Goal: Task Accomplishment & Management: Use online tool/utility

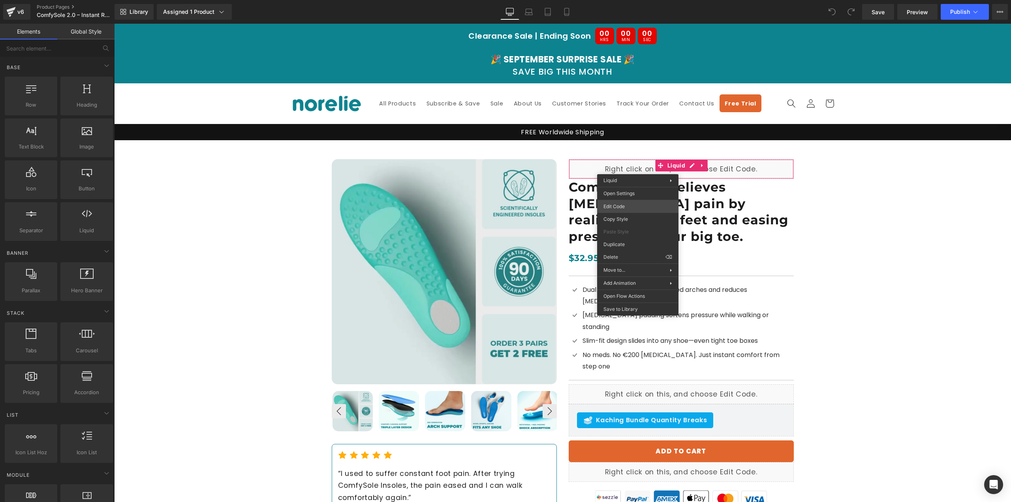
click at [630, 0] on div "You are previewing how the will restyle your page. You can not edit Elements in…" at bounding box center [505, 0] width 1011 height 0
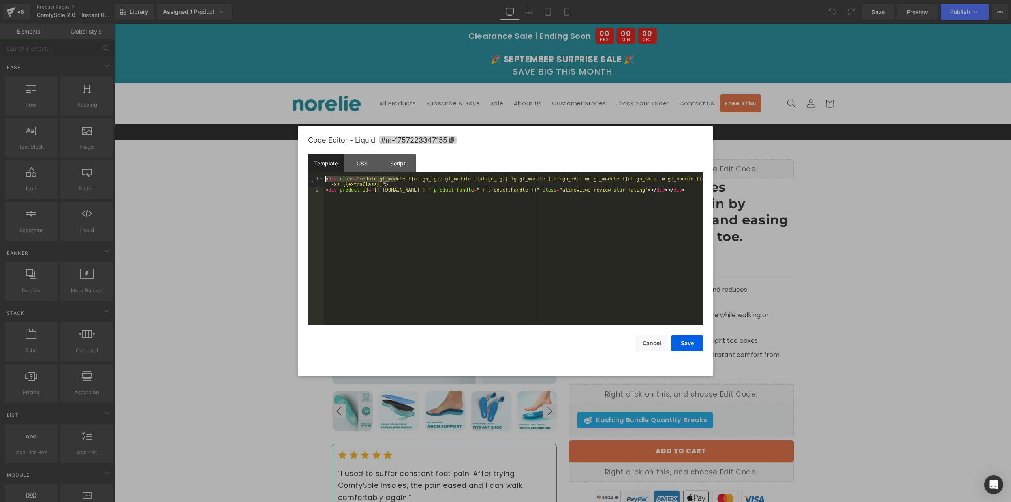
drag, startPoint x: 395, startPoint y: 179, endPoint x: 314, endPoint y: 180, distance: 81.4
click at [314, 180] on pre "1 2 < div class = "module gf_module-{{align_lg}} gf_module-{{align_lg}}-lg gf_m…" at bounding box center [505, 250] width 395 height 149
click at [398, 187] on div "< div class = "module gf_module-{{align_lg}} gf_module-{{align_lg}}-lg gf_modul…" at bounding box center [513, 259] width 379 height 166
drag, startPoint x: 390, startPoint y: 186, endPoint x: 312, endPoint y: 177, distance: 78.3
click at [312, 177] on pre "1 2 < div class = "module gf_module-{{align_lg}} gf_module-{{align_lg}}-lg gf_m…" at bounding box center [505, 250] width 395 height 149
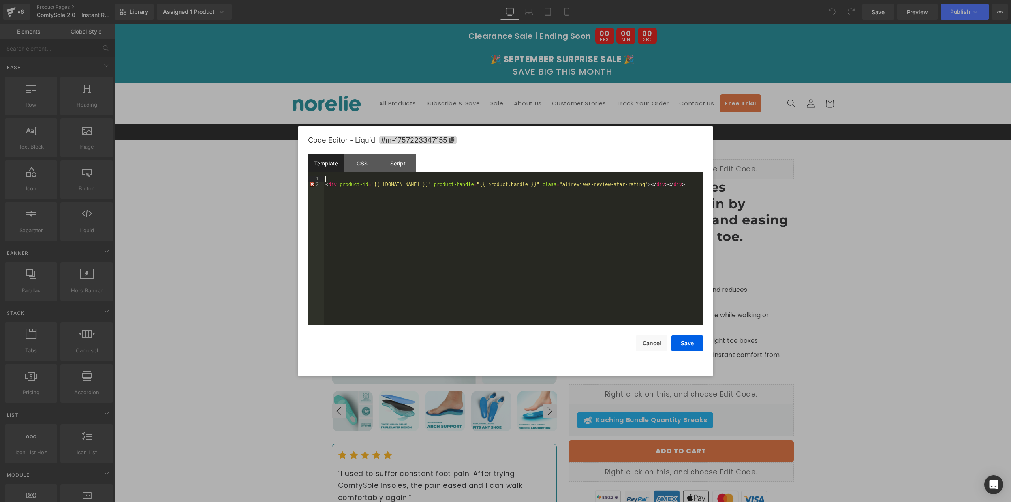
click at [656, 184] on div "< div product-id = "{{ product.id }}" product-handle = "{{ product.handle }}" c…" at bounding box center [513, 256] width 379 height 160
click at [325, 185] on div "< div product-id = "{{ product.id }}" product-handle = "{{ product.handle }}" c…" at bounding box center [513, 256] width 379 height 160
click at [690, 342] on button "Save" at bounding box center [687, 343] width 32 height 16
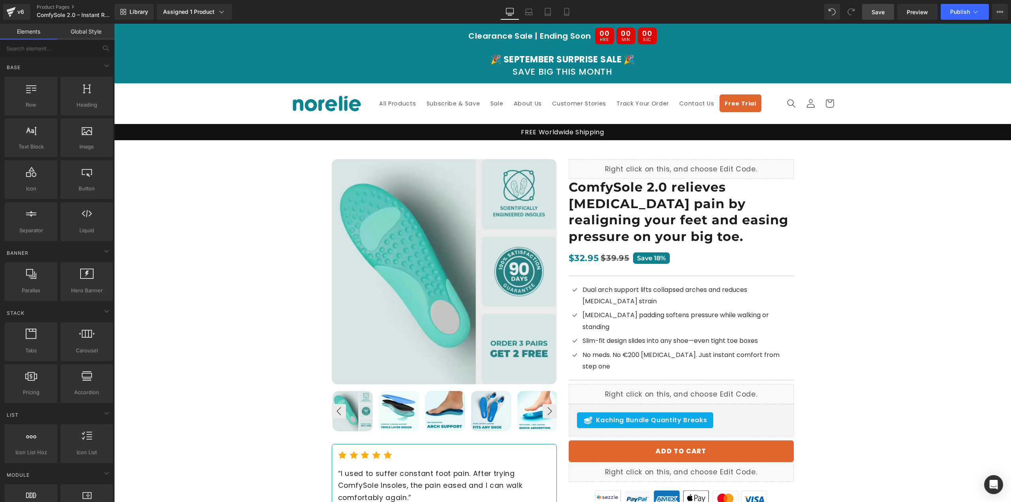
click at [892, 9] on link "Save" at bounding box center [878, 12] width 32 height 16
click at [908, 3] on div "Library Assigned 1 Product Product Preview Comfysole 2.0 Bunion Manage assigned…" at bounding box center [563, 12] width 897 height 24
click at [907, 15] on span "Preview" at bounding box center [917, 12] width 21 height 8
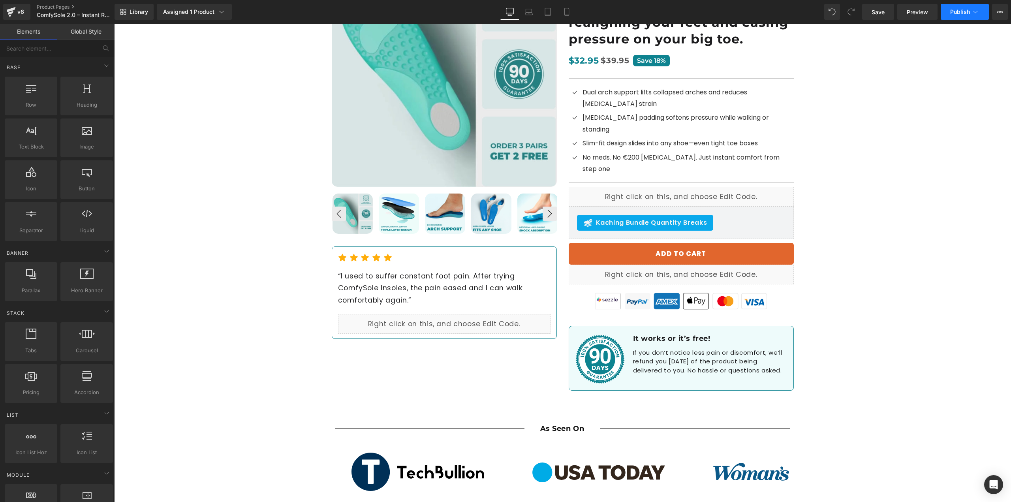
click at [949, 8] on button "Publish" at bounding box center [965, 12] width 48 height 16
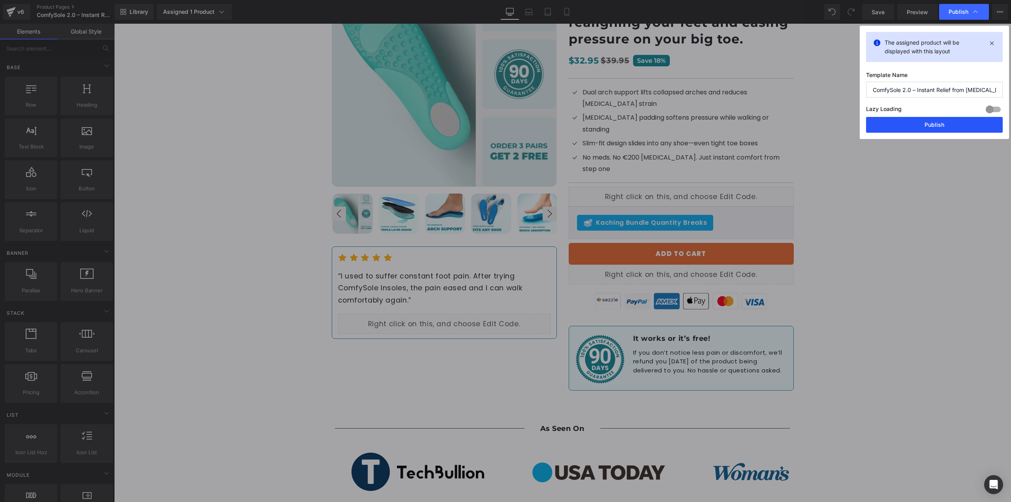
click at [895, 122] on button "Publish" at bounding box center [934, 125] width 137 height 16
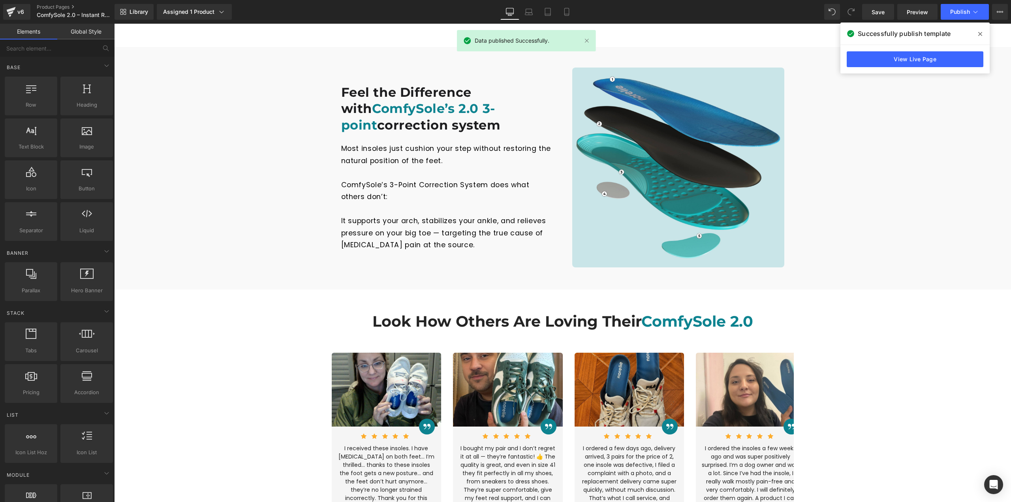
scroll to position [869, 0]
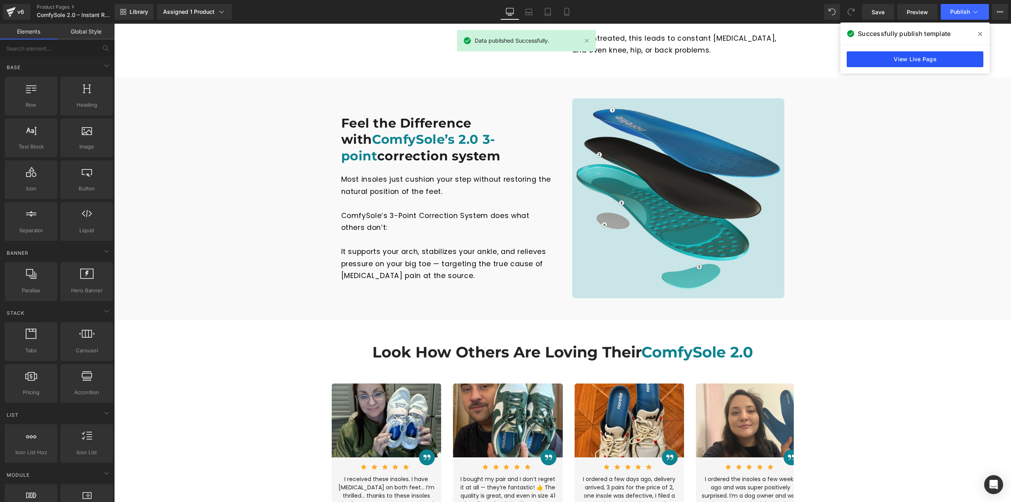
click at [920, 56] on link "View Live Page" at bounding box center [915, 59] width 137 height 16
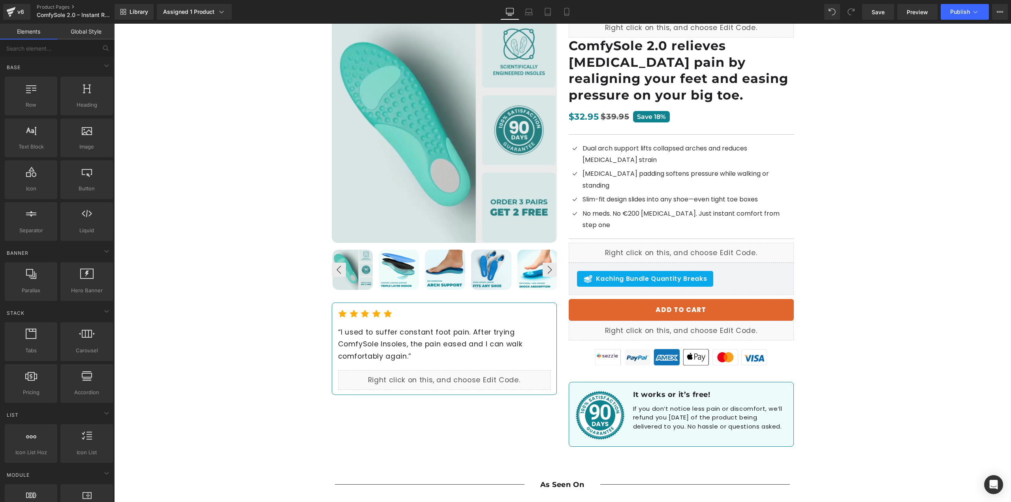
scroll to position [0, 0]
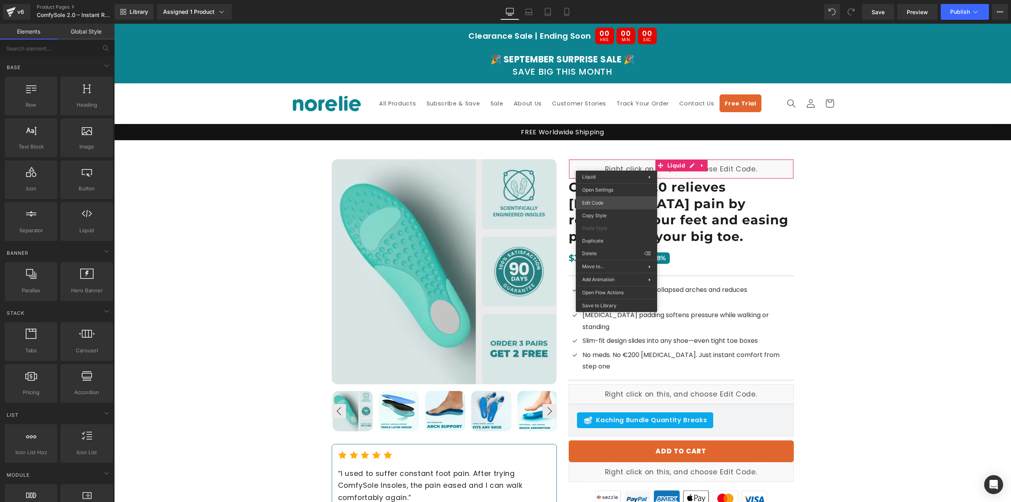
click at [613, 0] on div "You are previewing how the will restyle your page. You can not edit Elements in…" at bounding box center [505, 0] width 1011 height 0
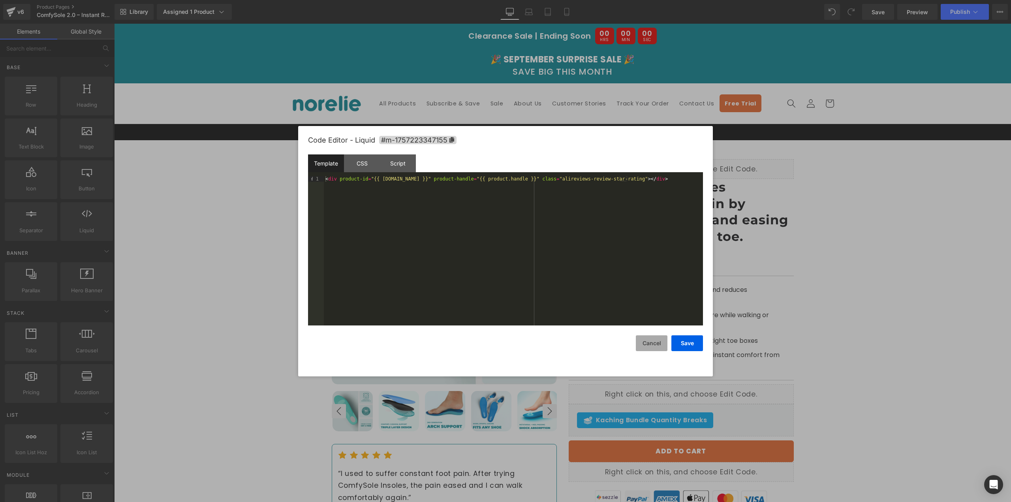
click at [648, 346] on button "Cancel" at bounding box center [652, 343] width 32 height 16
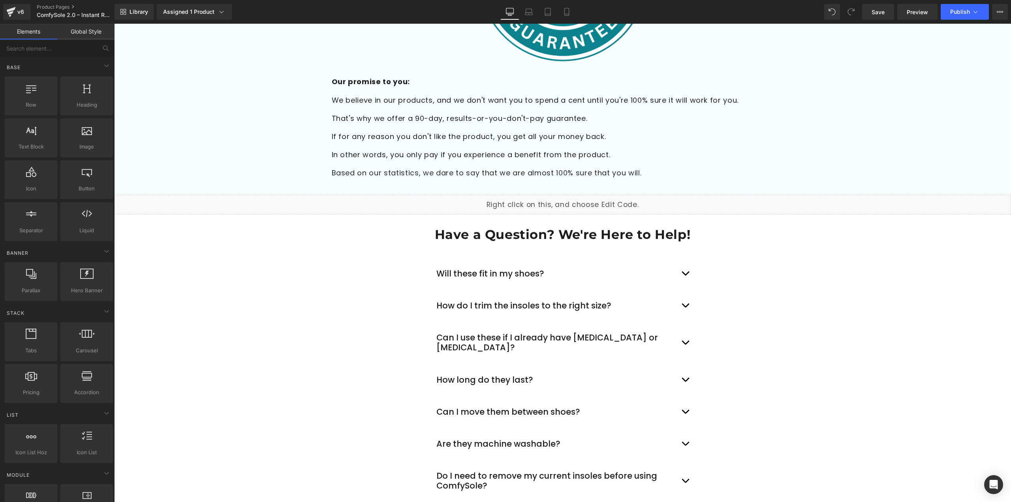
scroll to position [2330, 0]
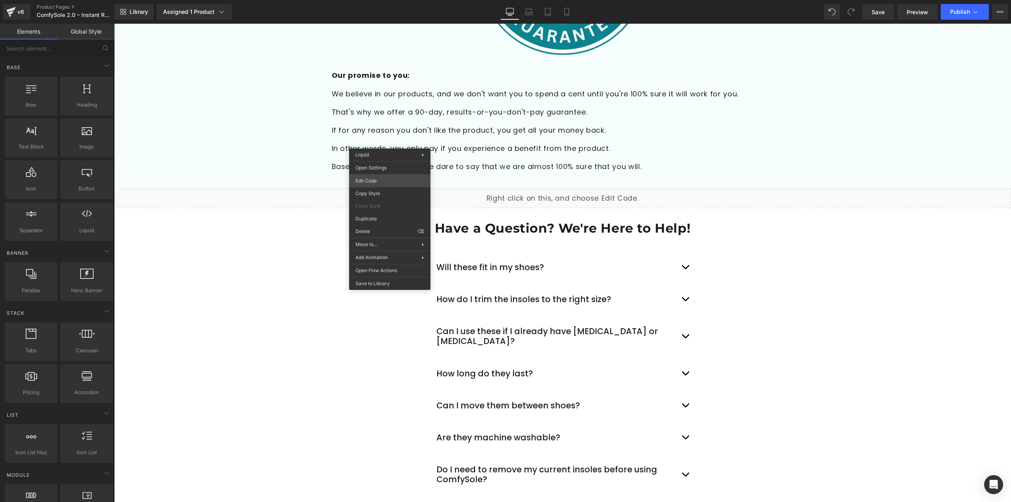
click at [386, 0] on div "You are previewing how the will restyle your page. You can not edit Elements in…" at bounding box center [505, 0] width 1011 height 0
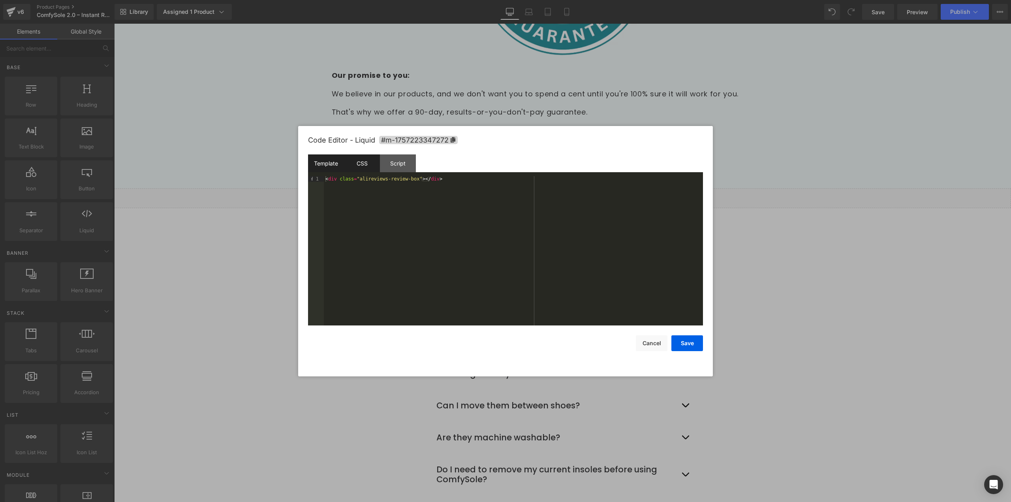
click at [363, 166] on div "CSS" at bounding box center [362, 163] width 36 height 18
click at [393, 166] on div "Script" at bounding box center [398, 163] width 36 height 18
click at [322, 164] on div "Template" at bounding box center [326, 163] width 36 height 18
click at [651, 342] on button "Cancel" at bounding box center [652, 343] width 32 height 16
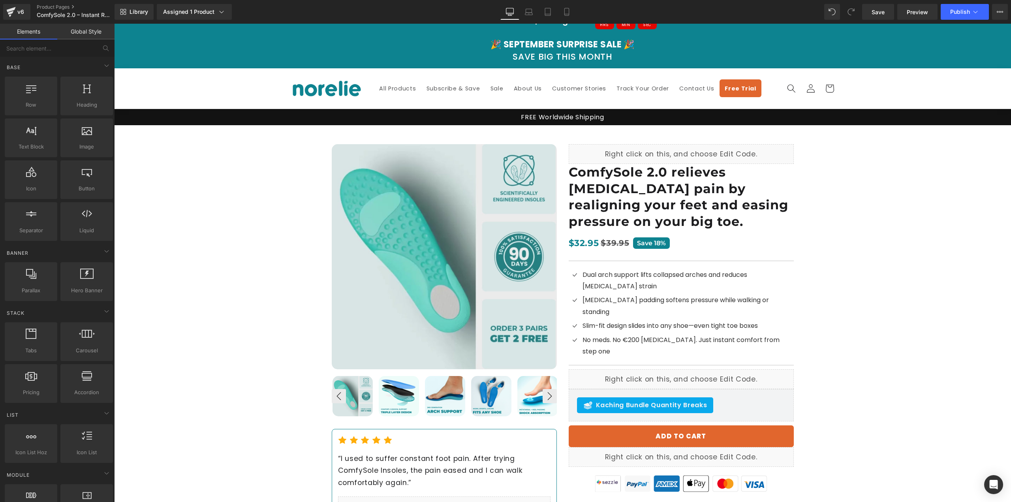
scroll to position [0, 0]
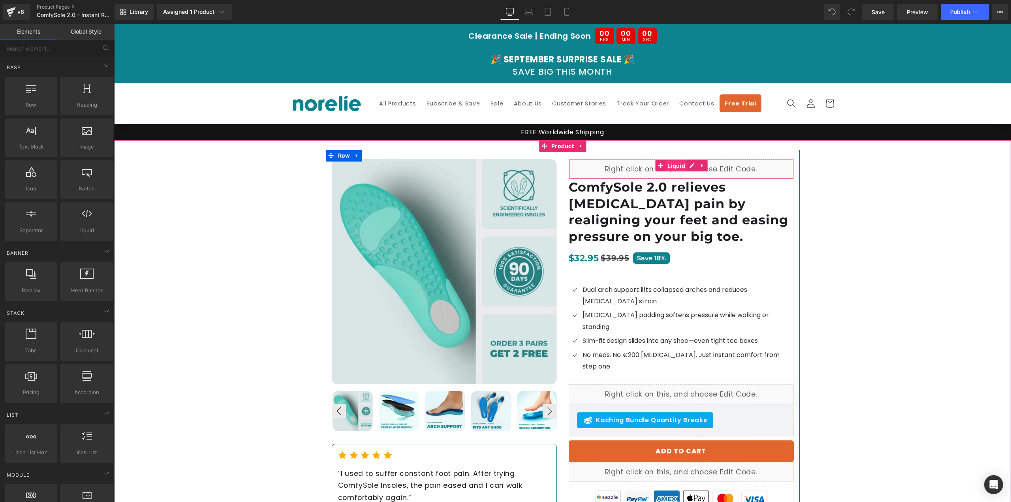
click at [666, 162] on span "Liquid" at bounding box center [677, 166] width 22 height 12
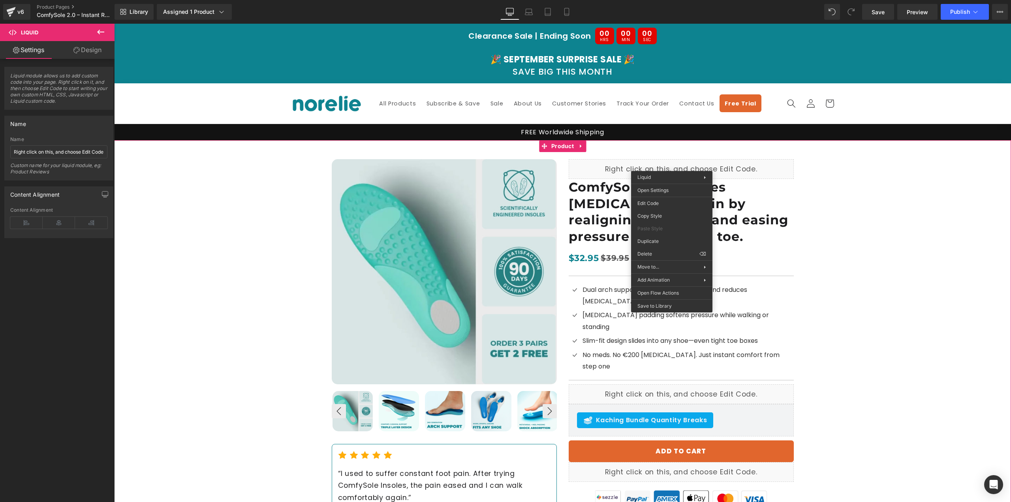
click at [888, 215] on div "Best Seller (P) Image ‹ ›" at bounding box center [562, 371] width 897 height 462
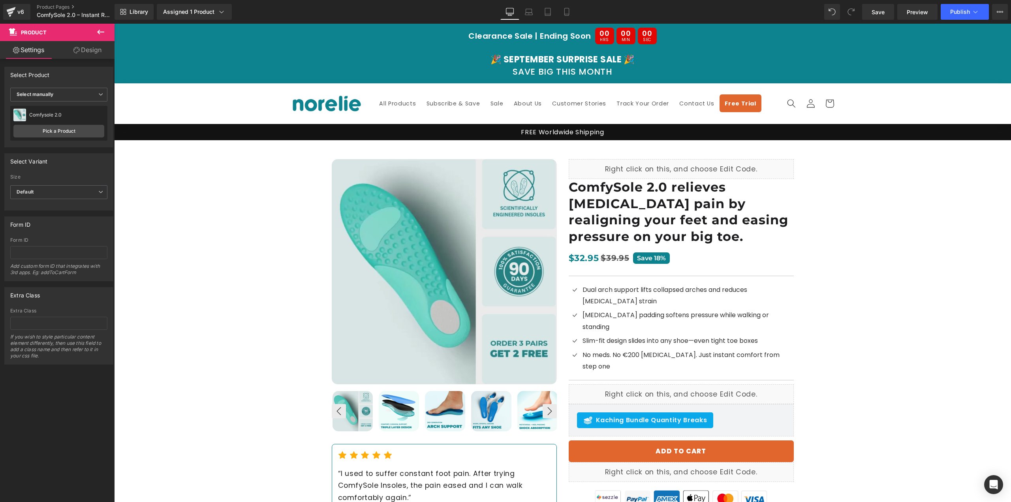
click at [102, 31] on icon at bounding box center [100, 31] width 9 height 9
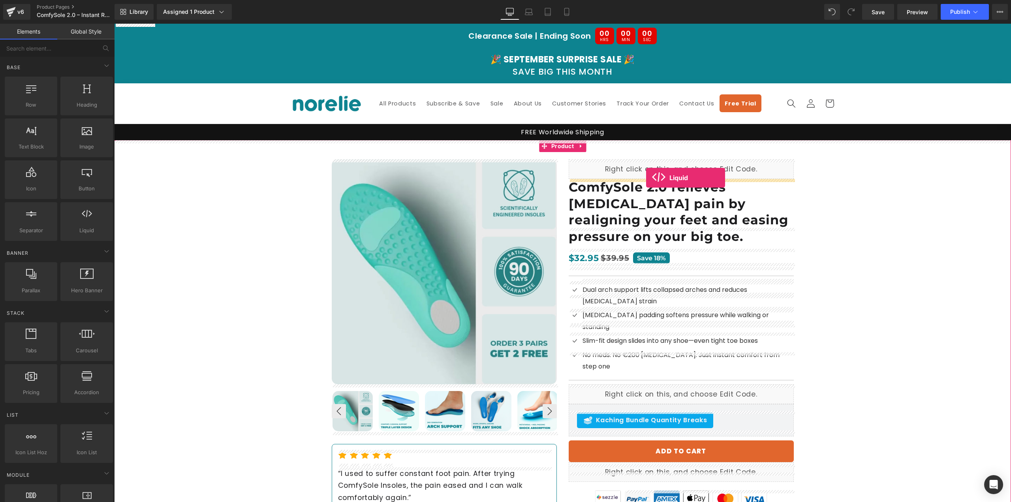
drag, startPoint x: 205, startPoint y: 256, endPoint x: 646, endPoint y: 178, distance: 448.1
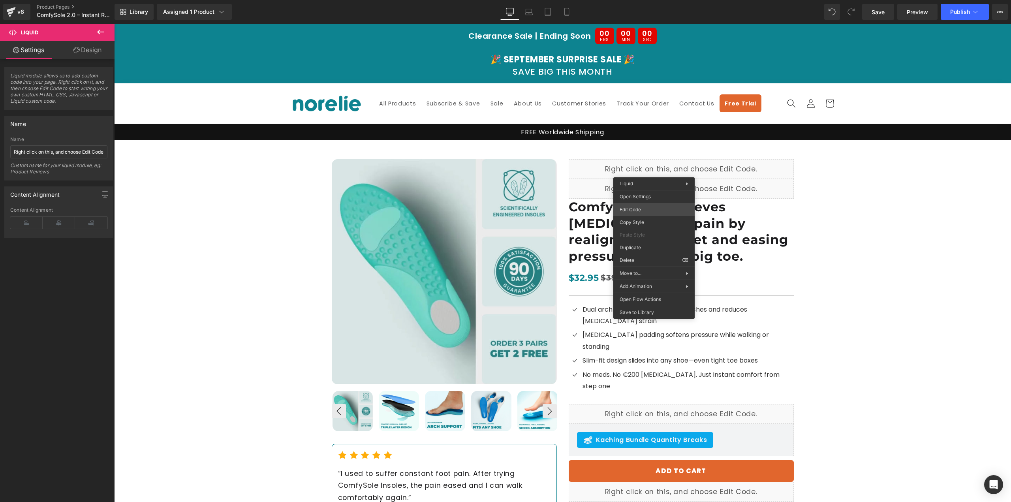
click at [640, 0] on div "Liquid You are previewing how the will restyle your page. You can not edit Elem…" at bounding box center [505, 0] width 1011 height 0
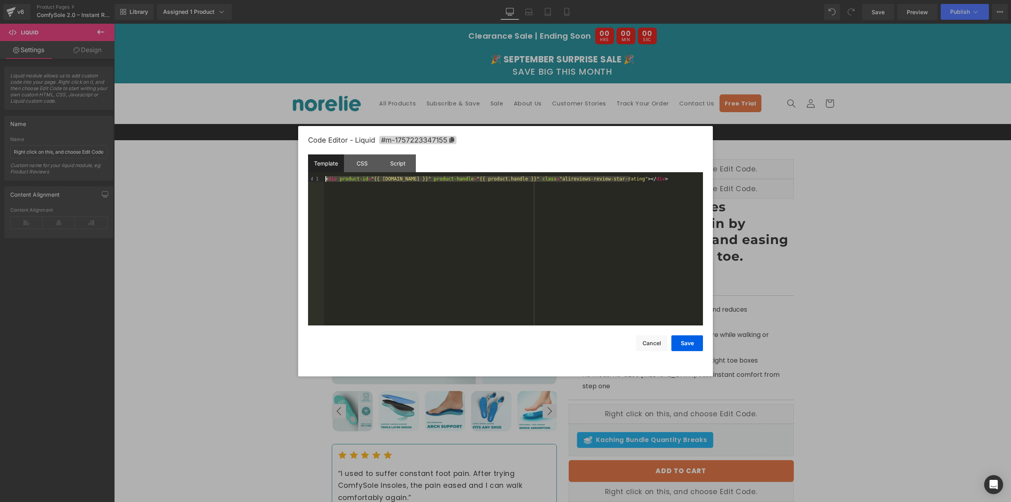
drag, startPoint x: 638, startPoint y: 183, endPoint x: 300, endPoint y: 175, distance: 338.2
click at [300, 175] on div "Code Editor - Liquid #m-1757223347155 Template CSS Script Data 1 < div product-…" at bounding box center [505, 251] width 415 height 250
click at [655, 339] on button "Cancel" at bounding box center [652, 343] width 32 height 16
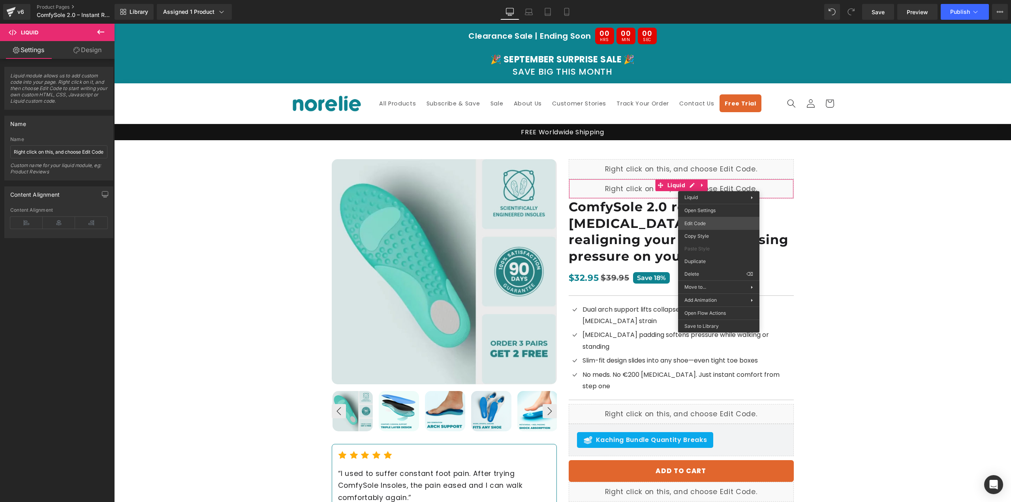
click at [707, 0] on div "Liquid You are previewing how the will restyle your page. You can not edit Elem…" at bounding box center [505, 0] width 1011 height 0
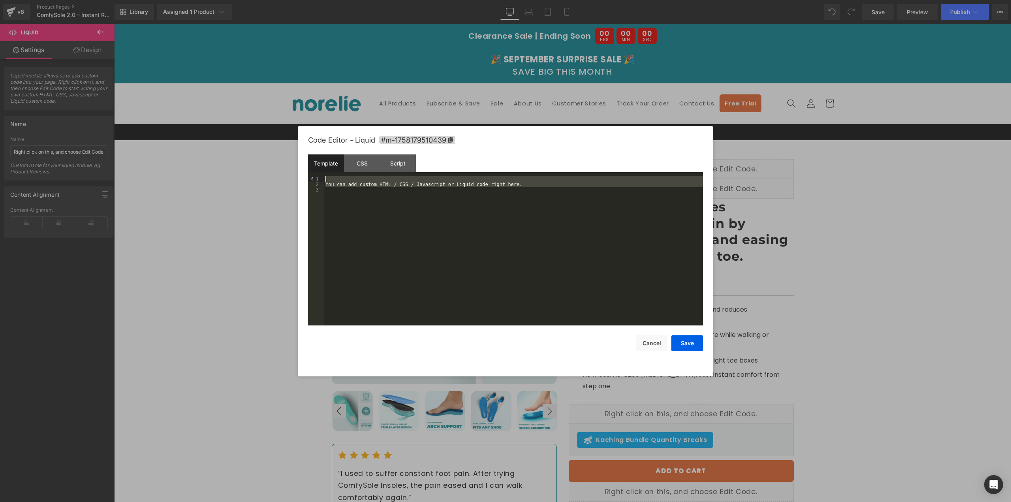
drag, startPoint x: 428, startPoint y: 180, endPoint x: 251, endPoint y: 180, distance: 177.0
click at [251, 180] on body "Liquid You are previewing how the will restyle your page. You can not edit Elem…" at bounding box center [505, 251] width 1011 height 502
click at [691, 337] on button "Save" at bounding box center [687, 343] width 32 height 16
drag, startPoint x: 575, startPoint y: 146, endPoint x: 873, endPoint y: 184, distance: 300.7
click at [873, 184] on div at bounding box center [505, 251] width 1011 height 502
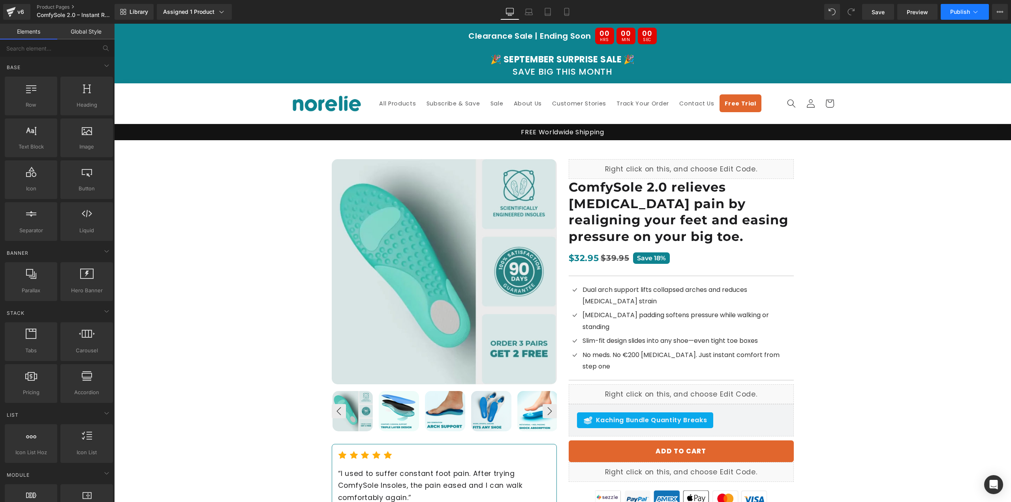
click at [967, 11] on span "Publish" at bounding box center [960, 12] width 20 height 6
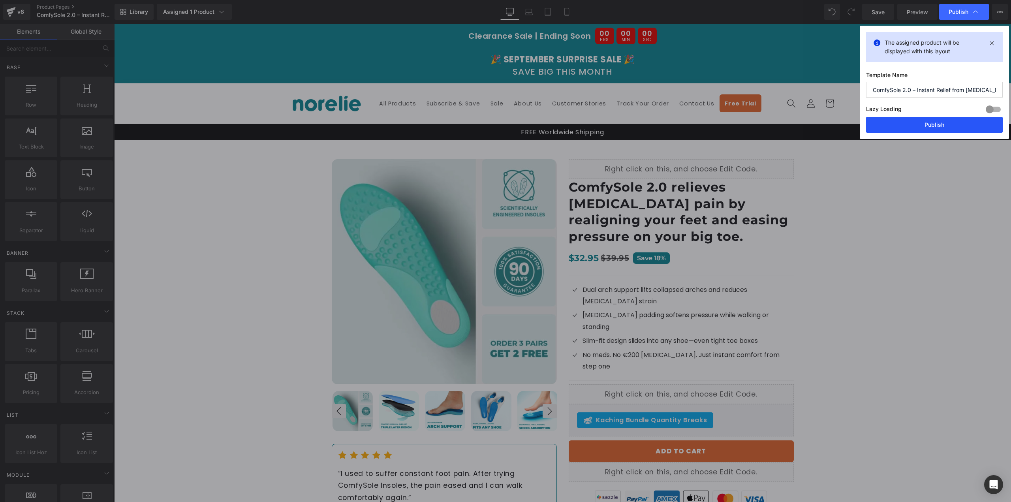
drag, startPoint x: 906, startPoint y: 125, endPoint x: 791, endPoint y: 101, distance: 117.5
click at [906, 125] on button "Publish" at bounding box center [934, 125] width 137 height 16
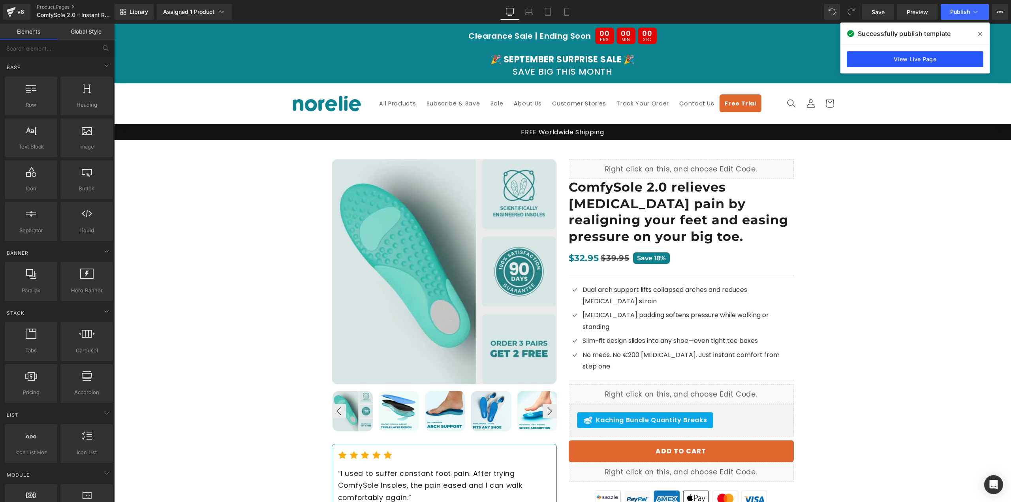
click at [913, 56] on link "View Live Page" at bounding box center [915, 59] width 137 height 16
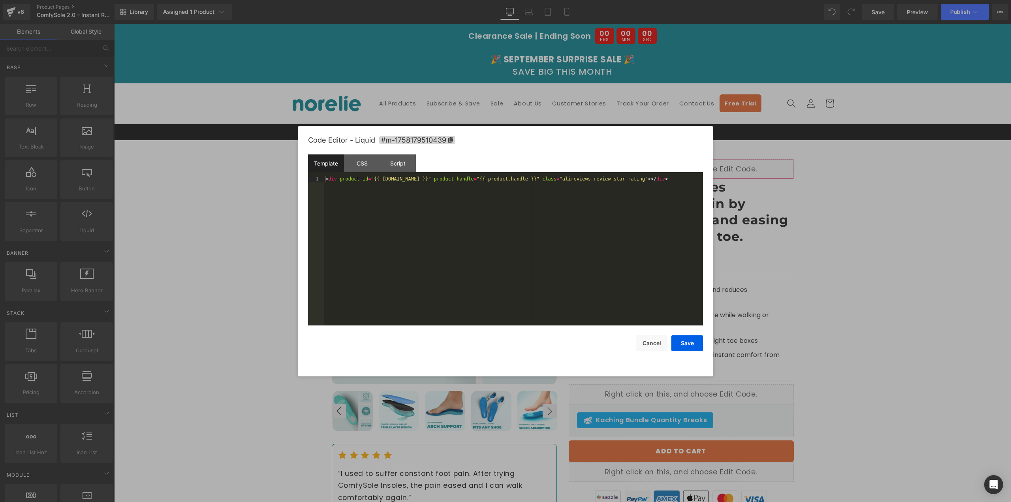
click at [628, 0] on div "Liquid You are previewing how the will restyle your page. You can not edit Elem…" at bounding box center [505, 0] width 1011 height 0
click at [646, 347] on button "Cancel" at bounding box center [652, 343] width 32 height 16
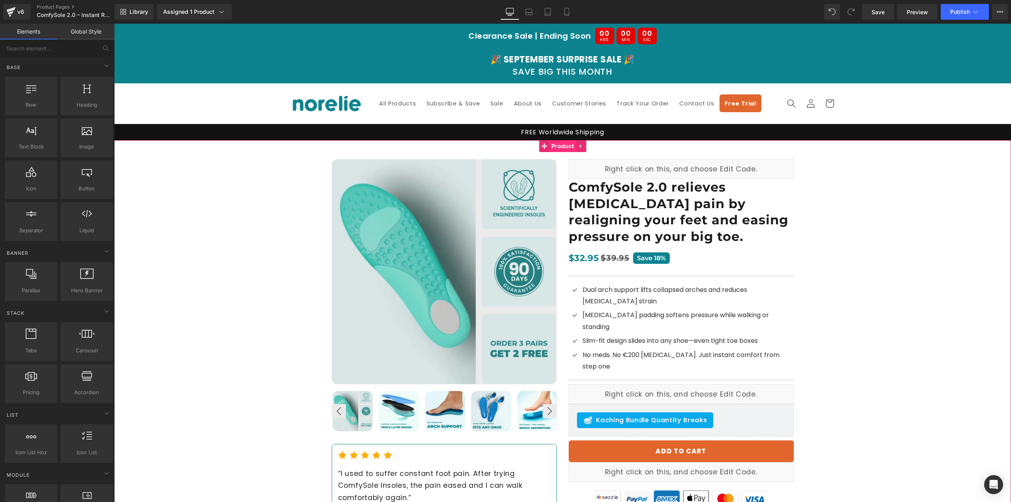
click at [557, 142] on span "Product" at bounding box center [562, 146] width 26 height 12
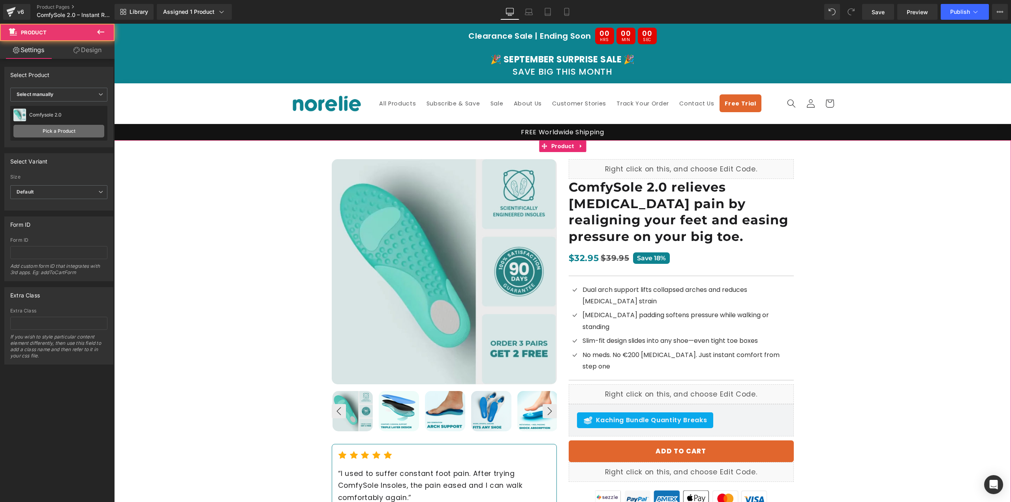
click at [87, 131] on link "Pick a Product" at bounding box center [58, 131] width 91 height 13
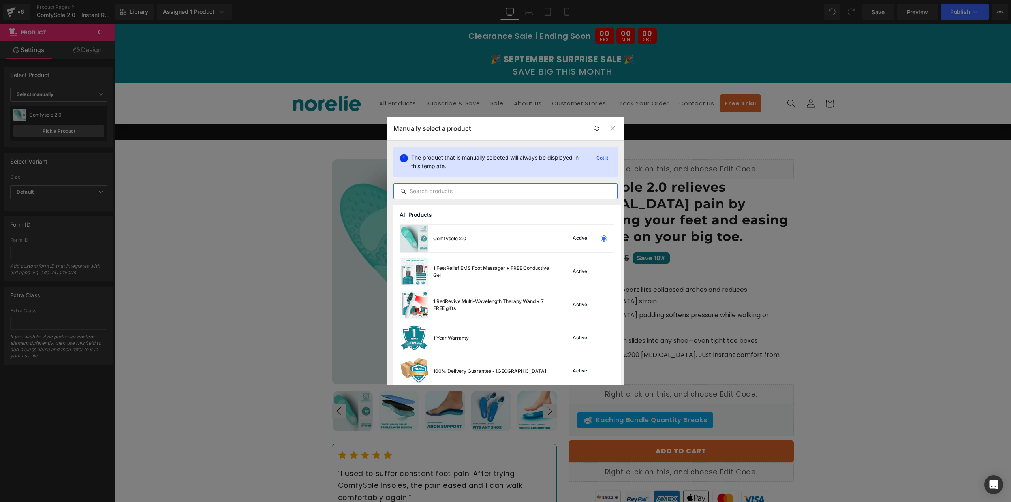
click at [527, 191] on input "text" at bounding box center [506, 190] width 224 height 9
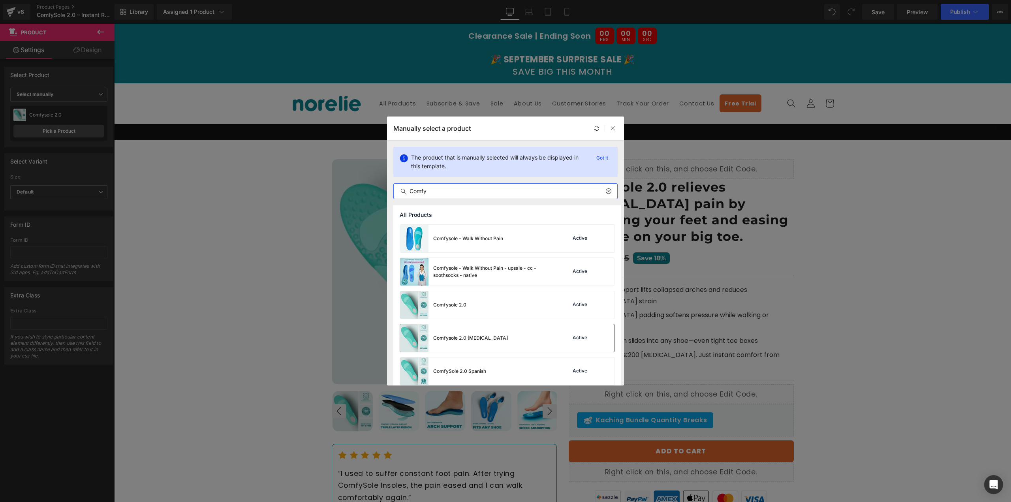
type input "Comfy"
click at [510, 347] on div "Comfysole 2.0 Bunion Active" at bounding box center [507, 338] width 214 height 28
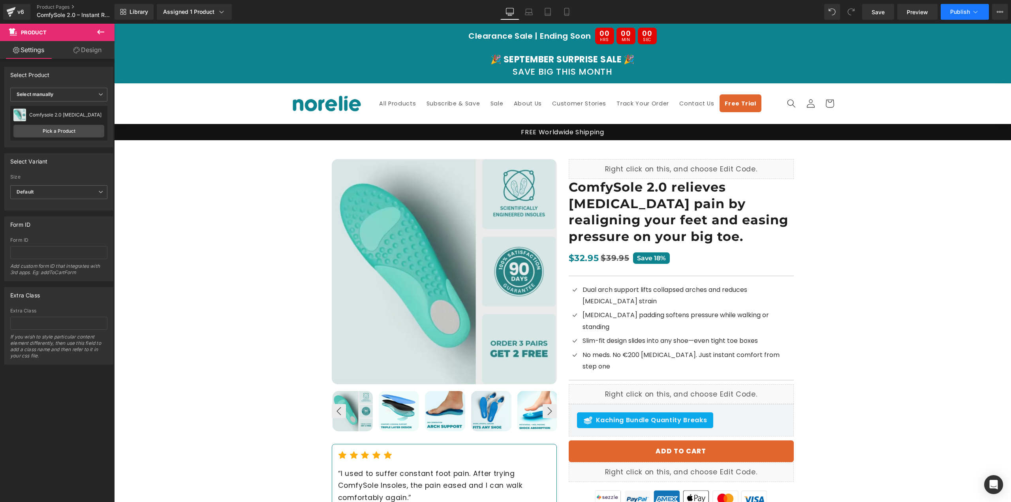
click at [960, 13] on span "Publish" at bounding box center [960, 12] width 20 height 6
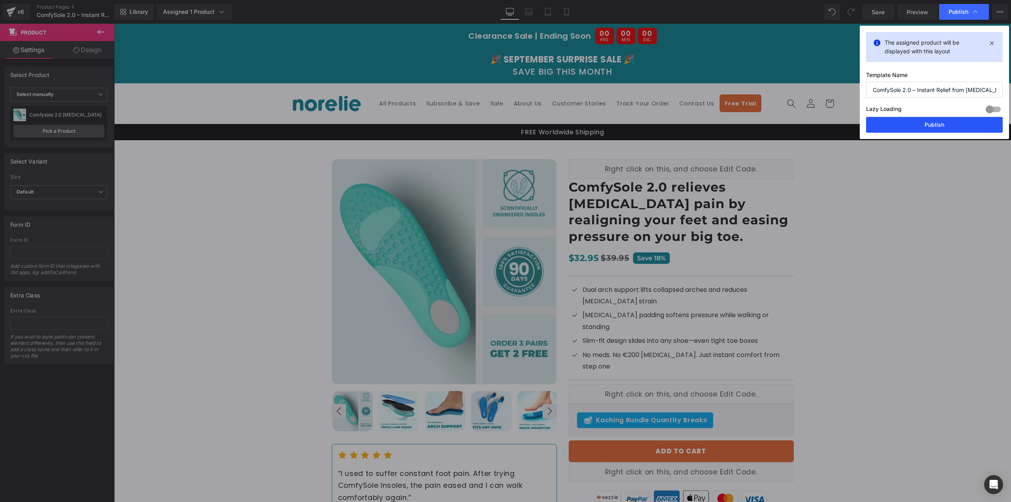
click at [930, 121] on button "Publish" at bounding box center [934, 125] width 137 height 16
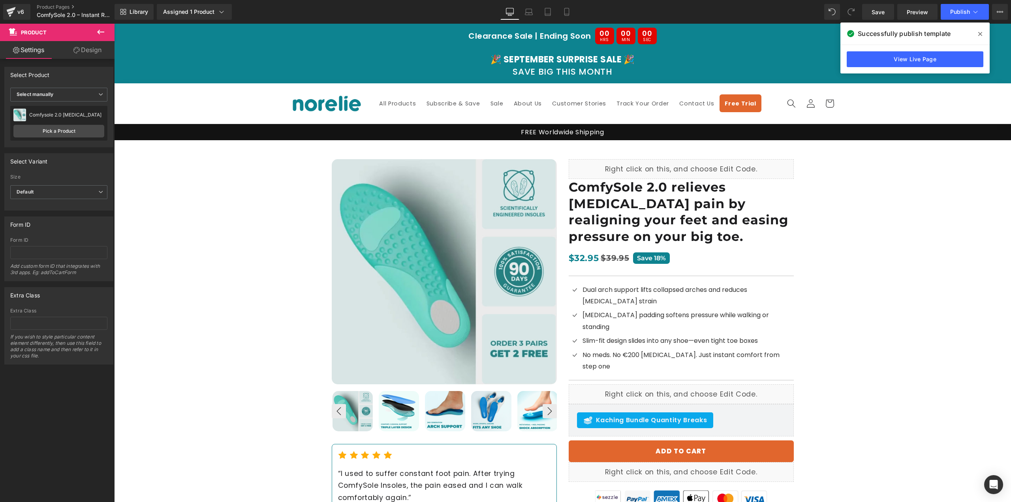
click at [892, 50] on div "View Live Page" at bounding box center [915, 59] width 149 height 28
click at [892, 55] on link "View Live Page" at bounding box center [915, 59] width 137 height 16
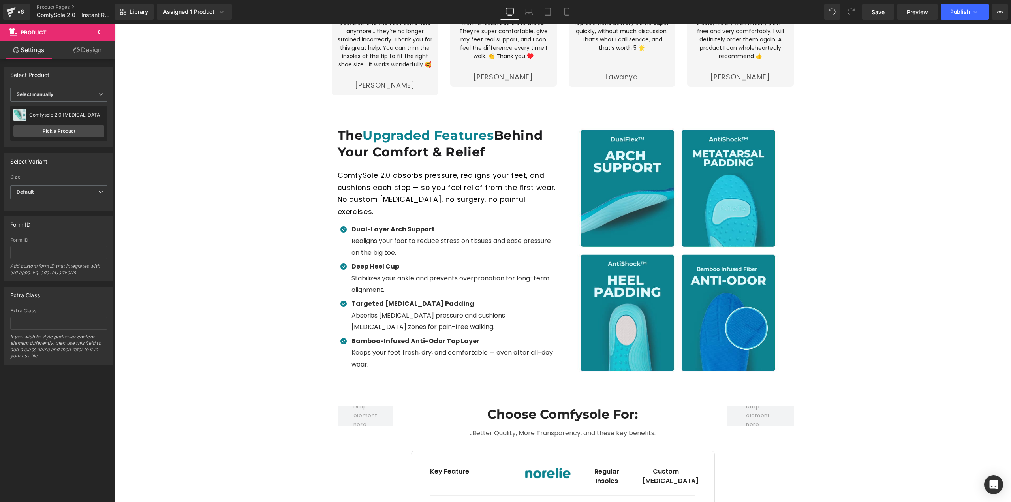
scroll to position [1619, 0]
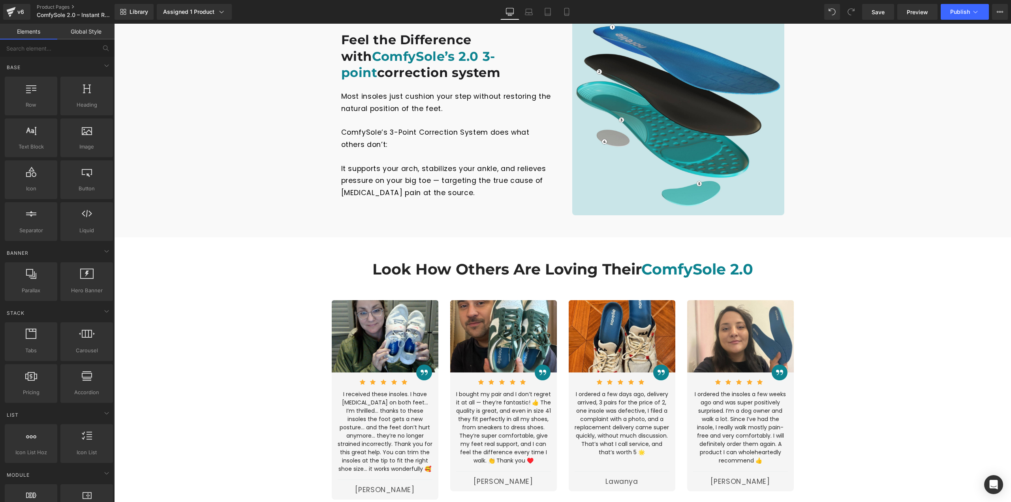
scroll to position [869, 0]
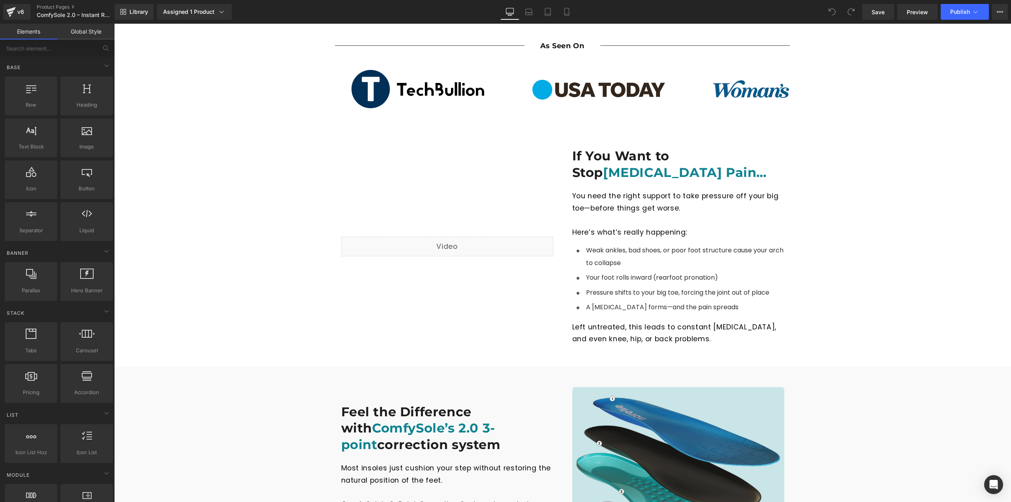
scroll to position [711, 0]
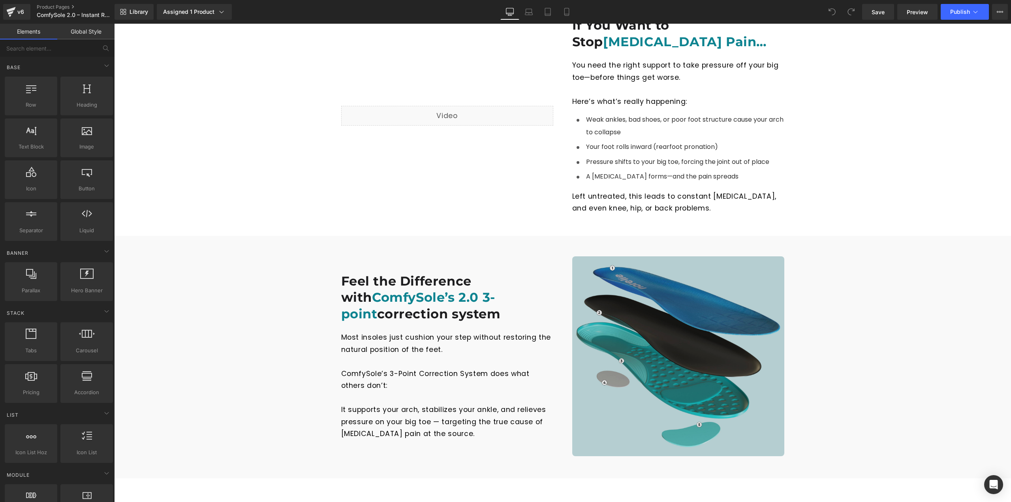
click at [690, 256] on img at bounding box center [678, 356] width 212 height 200
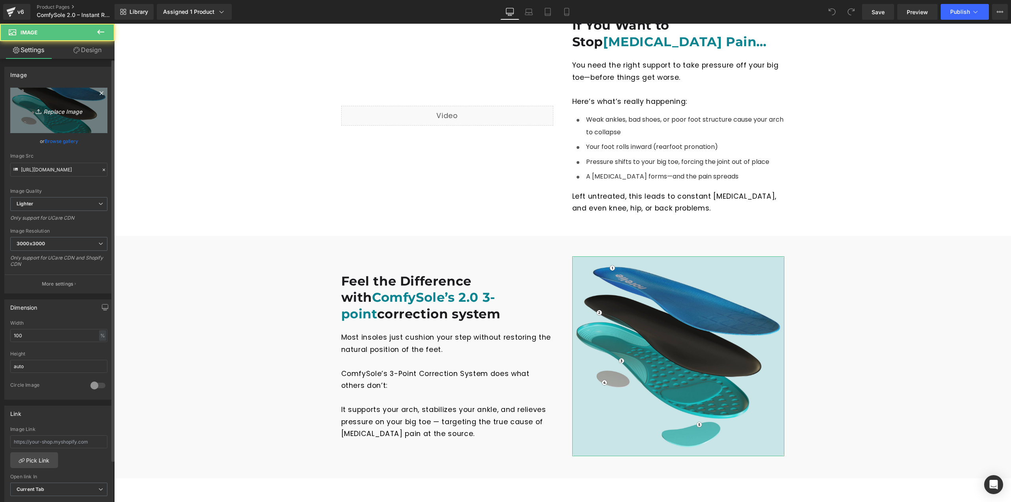
click at [44, 110] on icon "Replace Image" at bounding box center [58, 110] width 63 height 10
type input "C:\fakepath\20250918-092728.jpg"
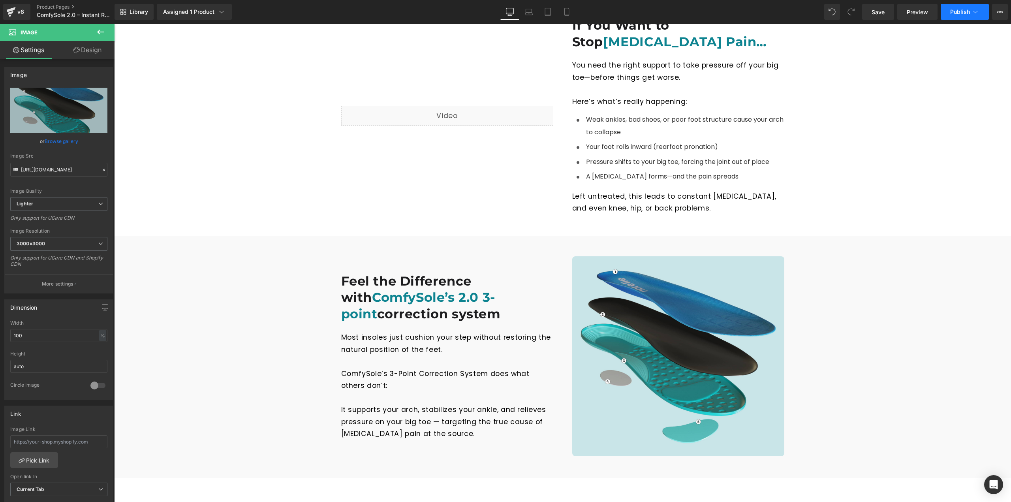
click at [963, 4] on button "Publish" at bounding box center [965, 12] width 48 height 16
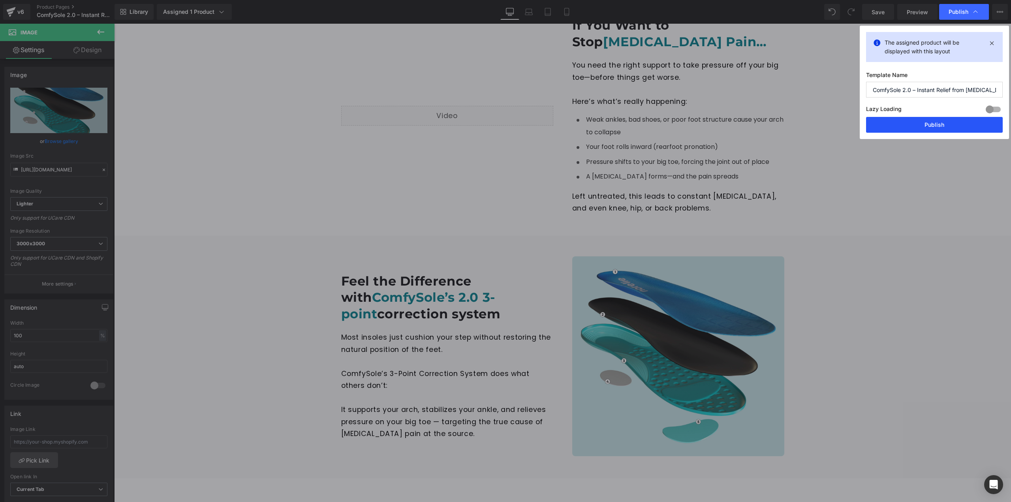
click at [926, 122] on button "Publish" at bounding box center [934, 125] width 137 height 16
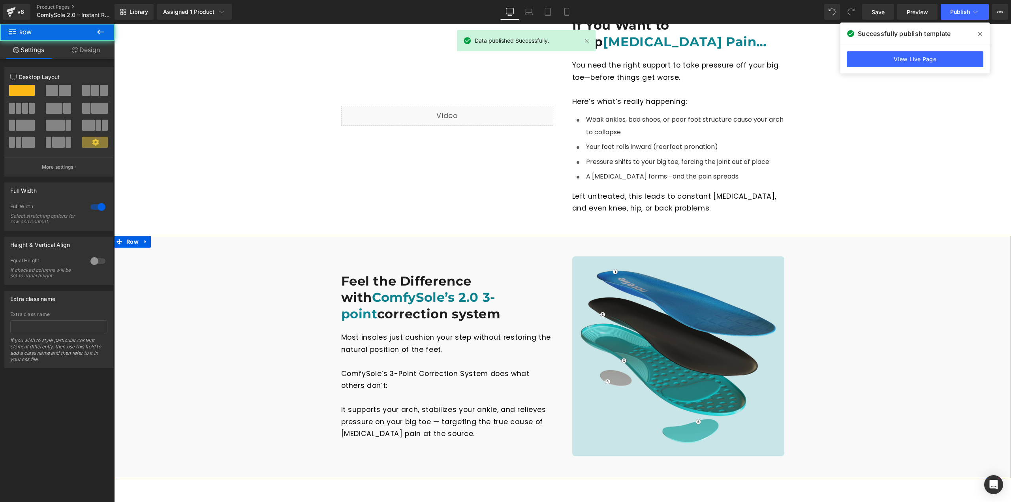
click at [847, 256] on div "Feel the Difference with ComfySole’s 2.0 3-point correction system Heading Imag…" at bounding box center [562, 346] width 897 height 220
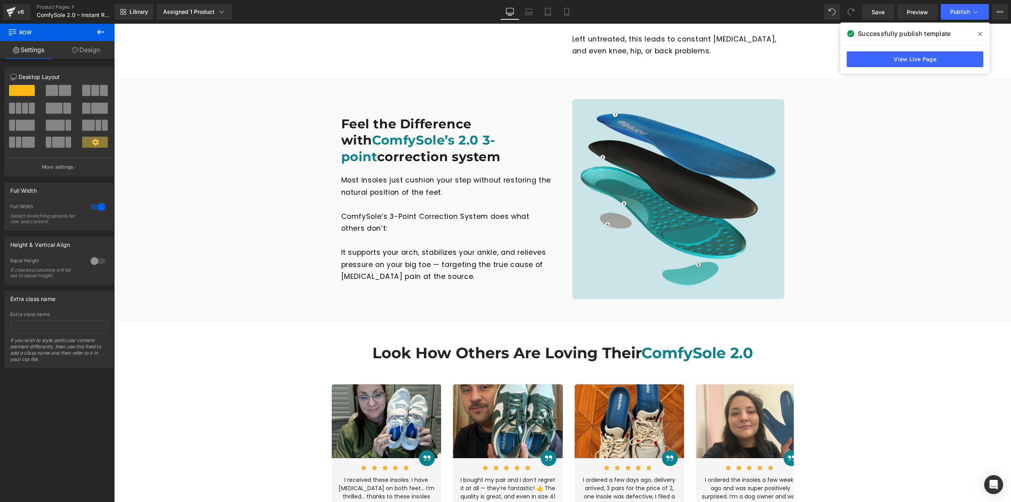
scroll to position [789, 0]
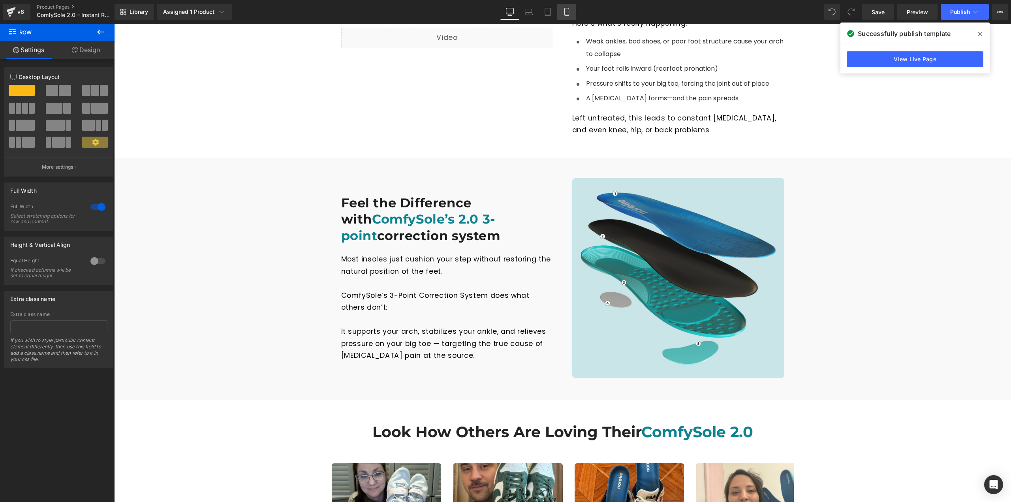
drag, startPoint x: 568, startPoint y: 11, endPoint x: 107, endPoint y: 55, distance: 462.6
click at [568, 11] on icon at bounding box center [567, 12] width 8 height 8
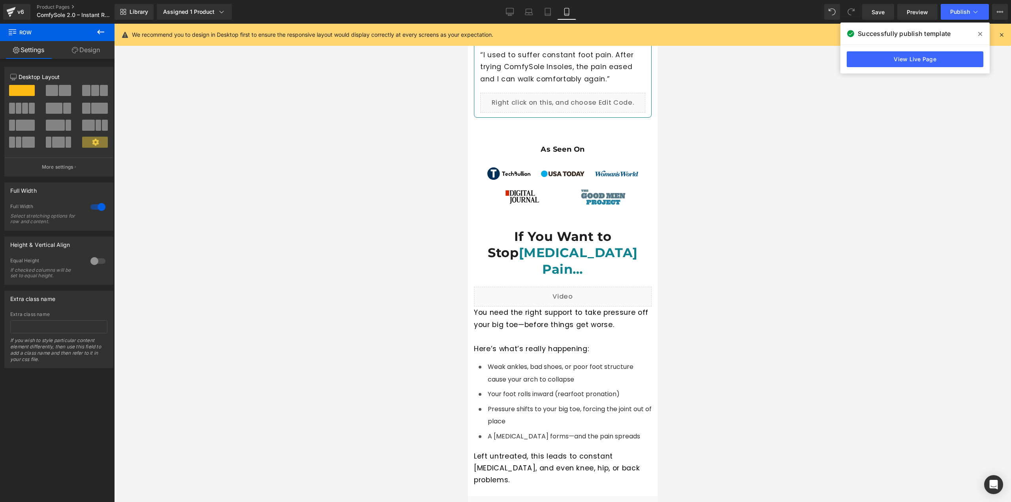
scroll to position [1058, 0]
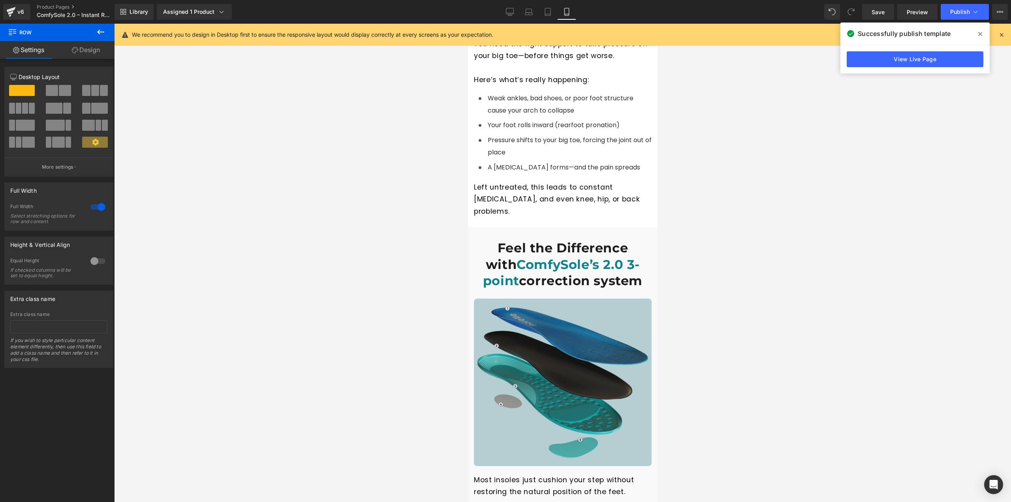
click at [575, 327] on img at bounding box center [563, 382] width 178 height 167
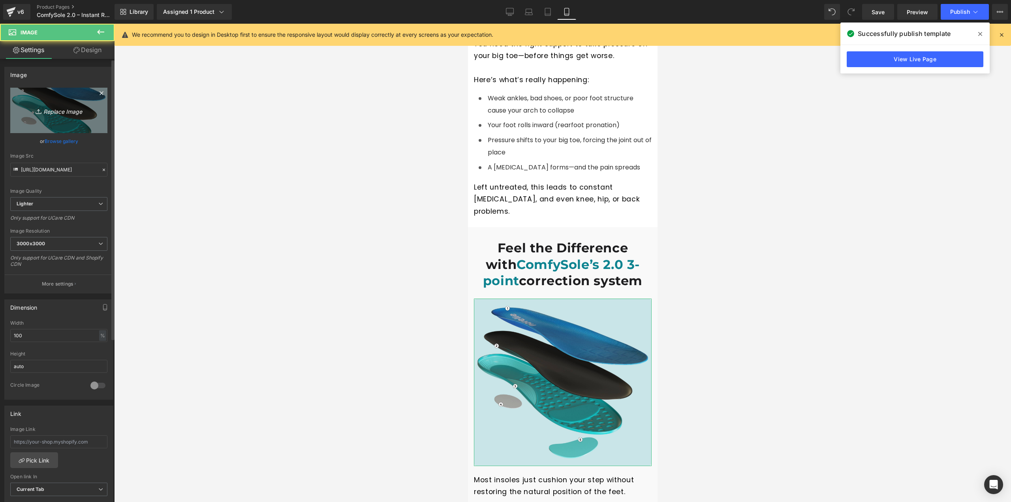
click at [65, 111] on icon "Replace Image" at bounding box center [58, 110] width 63 height 10
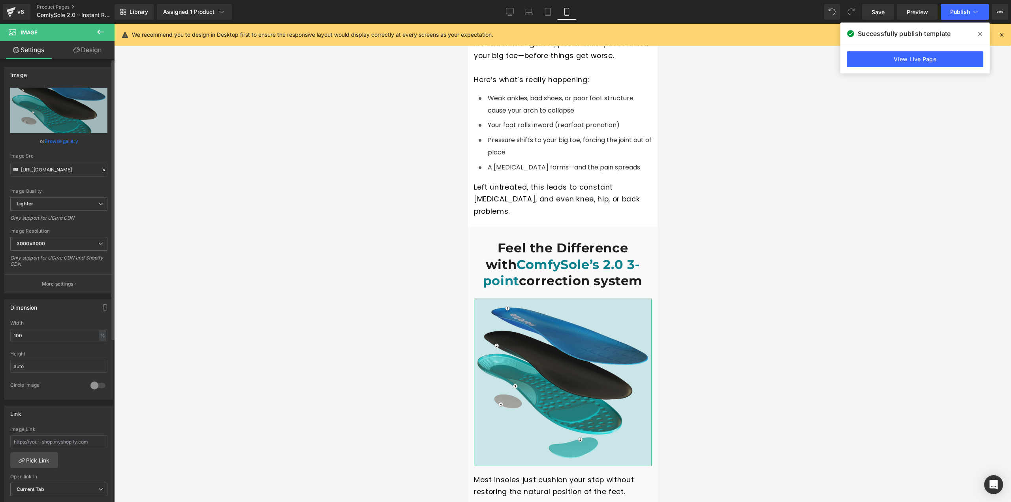
click at [54, 137] on link "Browse gallery" at bounding box center [62, 141] width 34 height 14
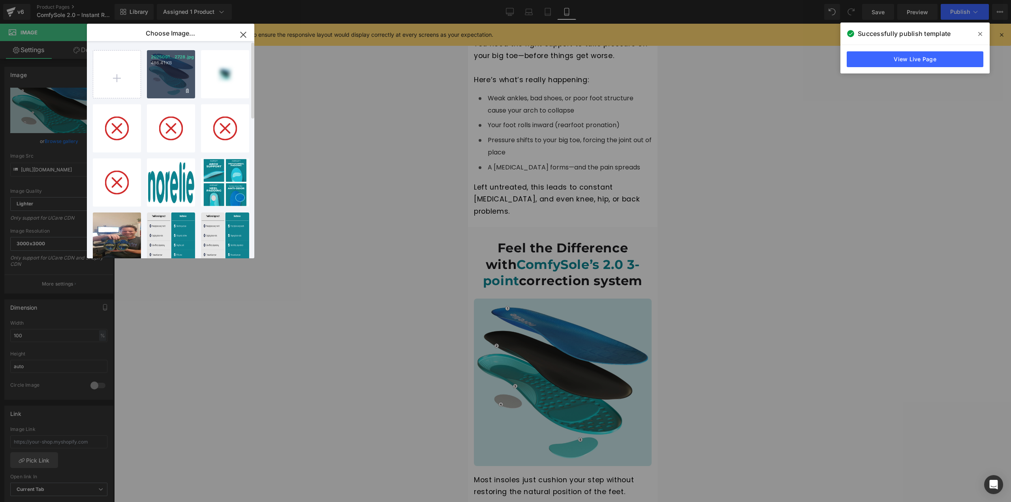
click at [162, 81] on div "2025091...2728.jpg 486.41 KB" at bounding box center [171, 74] width 48 height 48
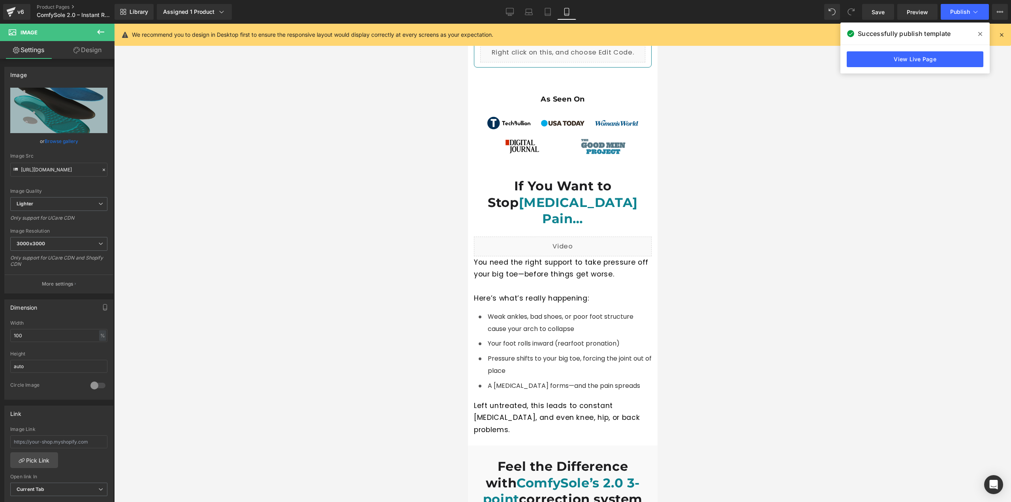
scroll to position [742, 0]
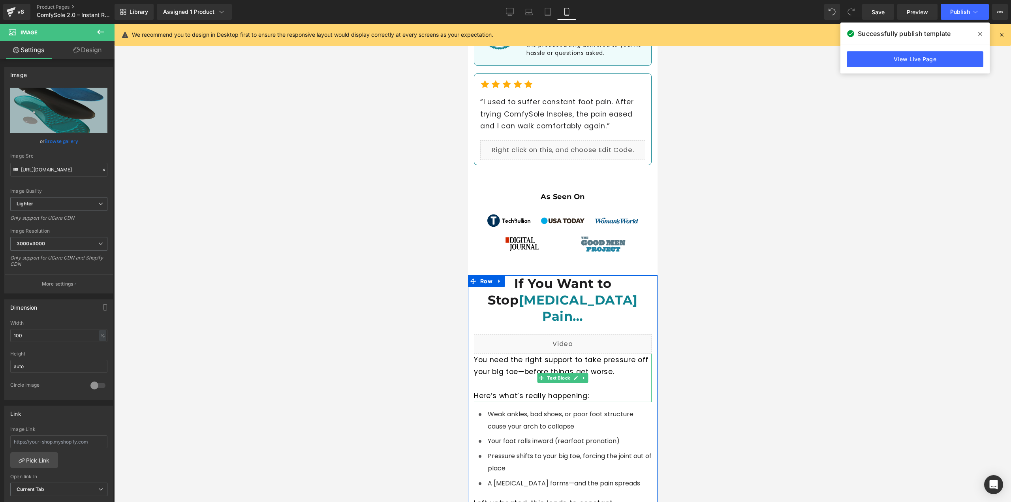
click at [609, 355] on span "You need the right support to take pressure off your big toe—before things get …" at bounding box center [561, 365] width 175 height 21
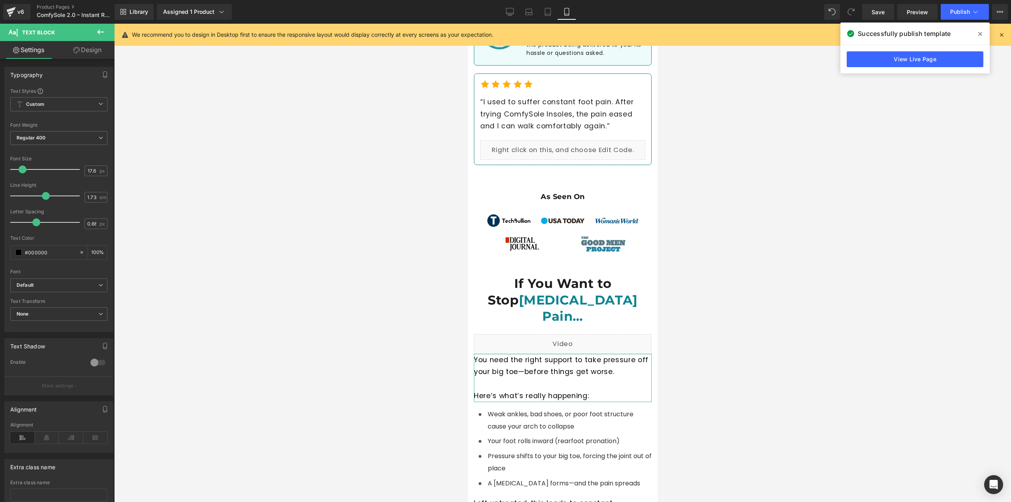
click at [74, 50] on icon at bounding box center [76, 50] width 6 height 6
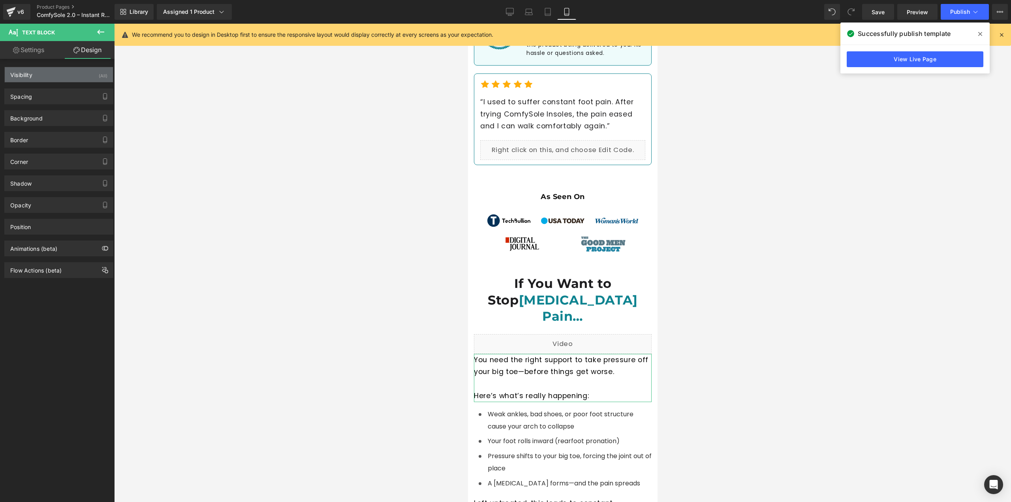
click at [70, 81] on div "Visibility (All)" at bounding box center [59, 74] width 108 height 15
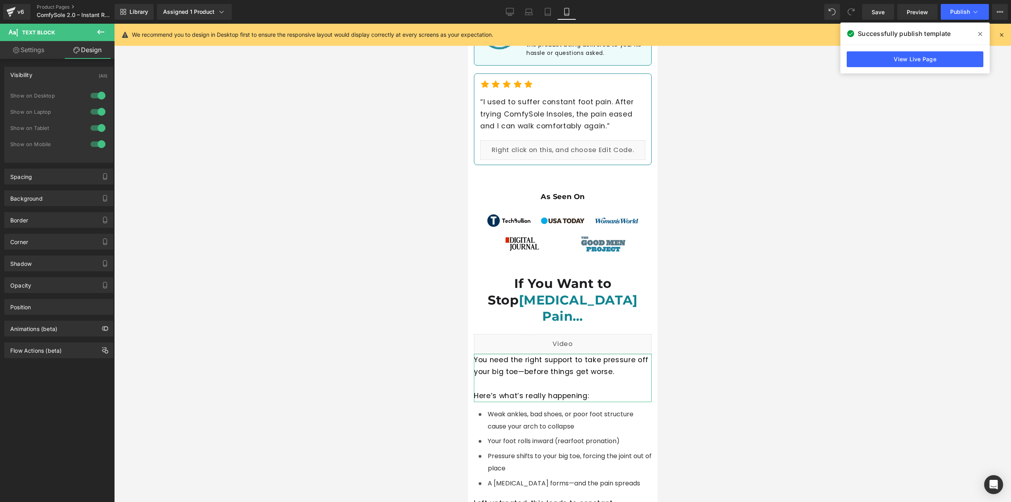
click at [94, 50] on link "Design" at bounding box center [87, 50] width 57 height 18
click at [70, 176] on div "Spacing" at bounding box center [59, 176] width 108 height 15
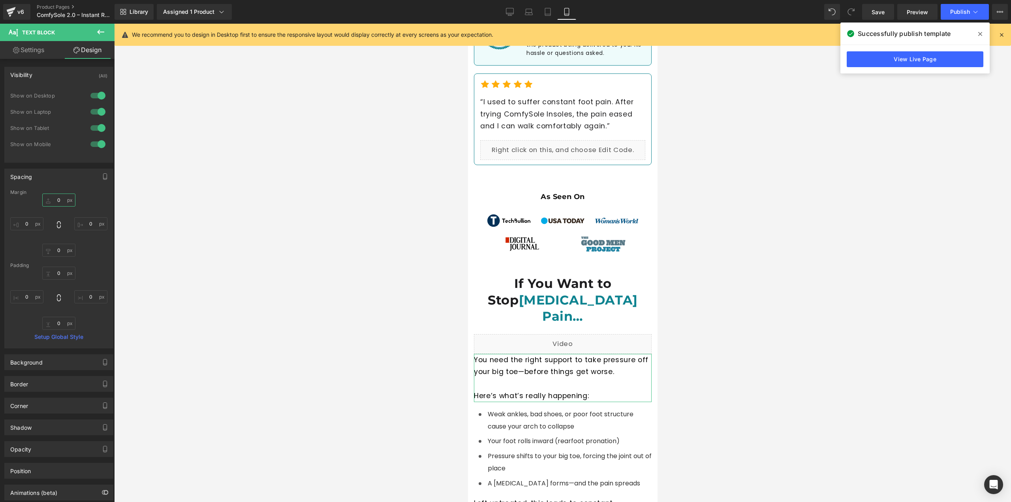
click at [56, 199] on input "0" at bounding box center [58, 200] width 33 height 13
type input "1"
type input "15"
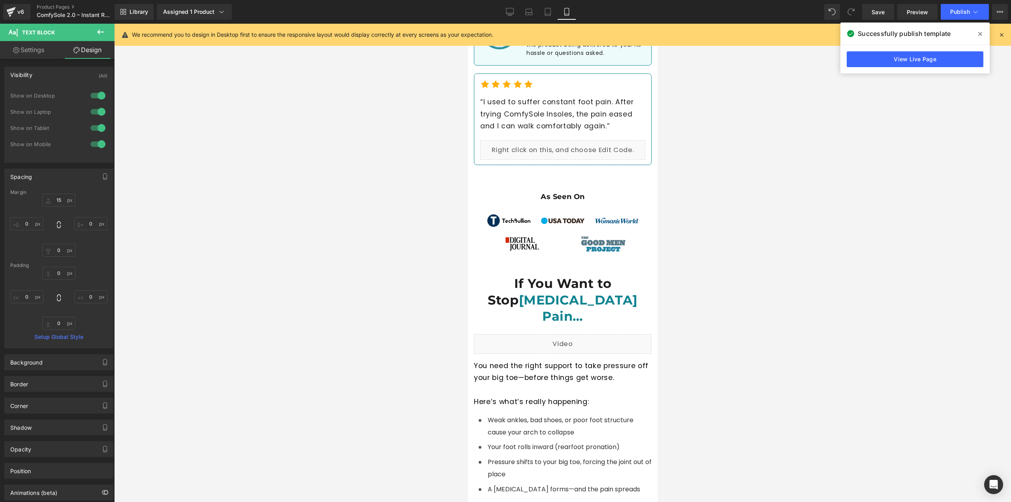
click at [931, 218] on div at bounding box center [562, 263] width 897 height 478
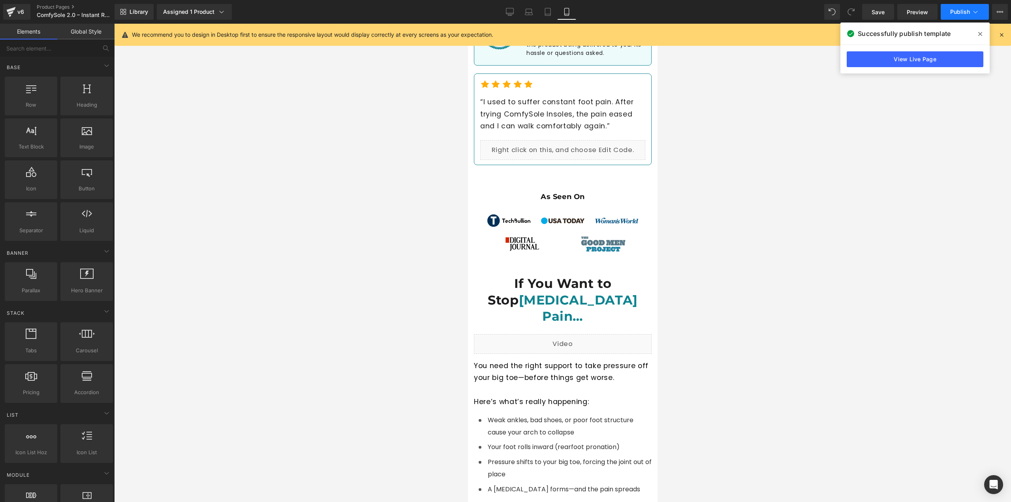
click at [949, 8] on button "Publish" at bounding box center [965, 12] width 48 height 16
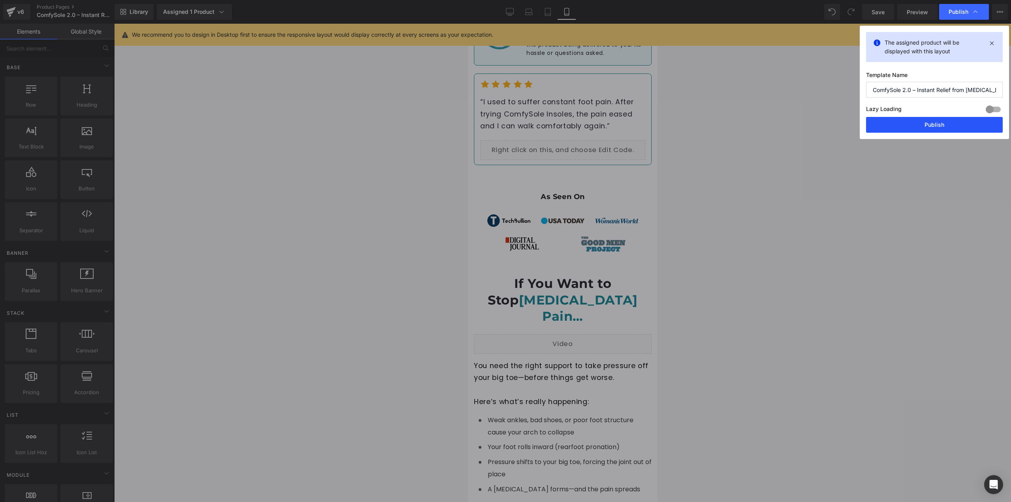
click at [940, 122] on button "Publish" at bounding box center [934, 125] width 137 height 16
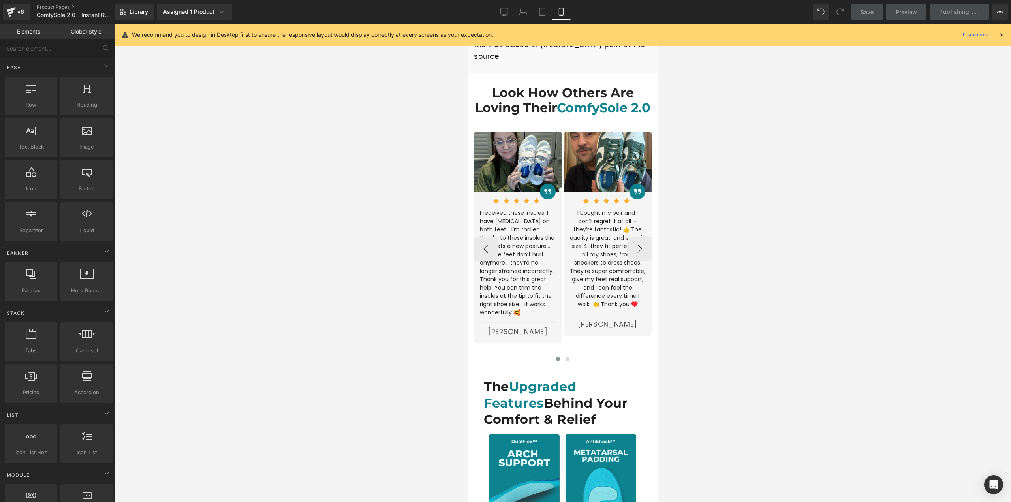
scroll to position [1571, 0]
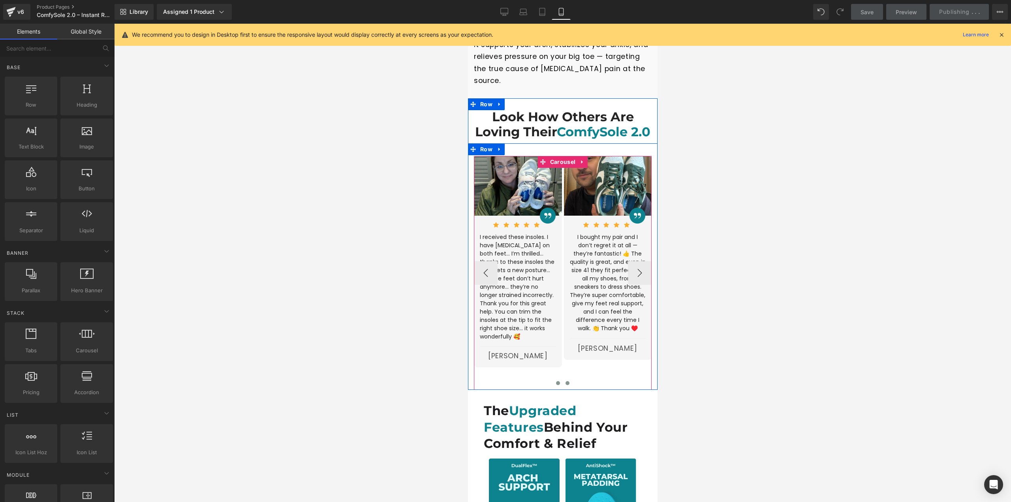
click at [567, 379] on button at bounding box center [566, 383] width 9 height 8
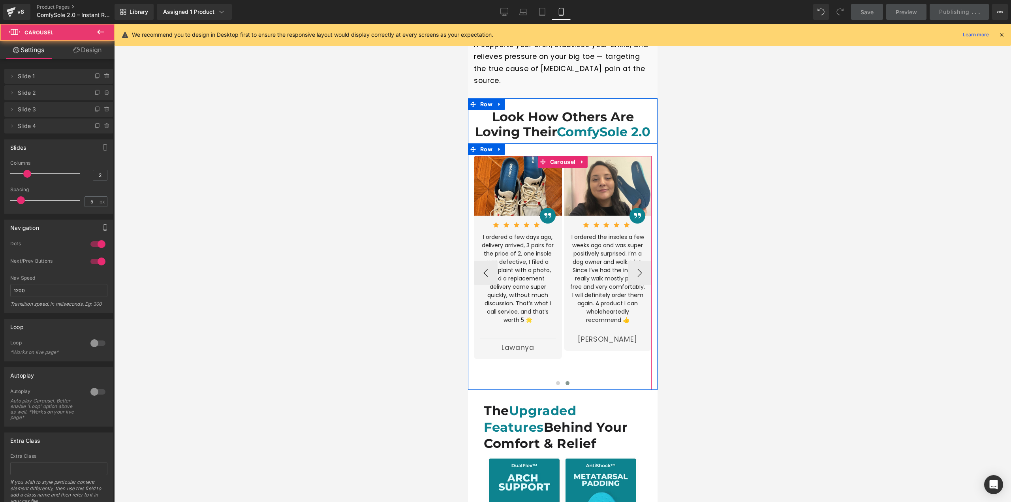
click at [567, 379] on button at bounding box center [566, 383] width 9 height 8
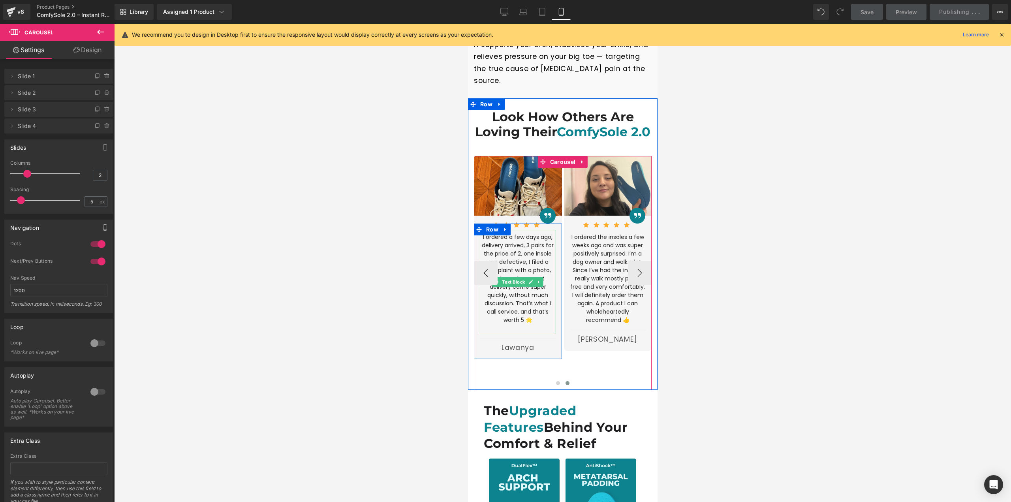
click at [520, 280] on p "I ordered a few days ago, delivery arrived, 3 pairs for the price of 2, one ins…" at bounding box center [518, 278] width 76 height 91
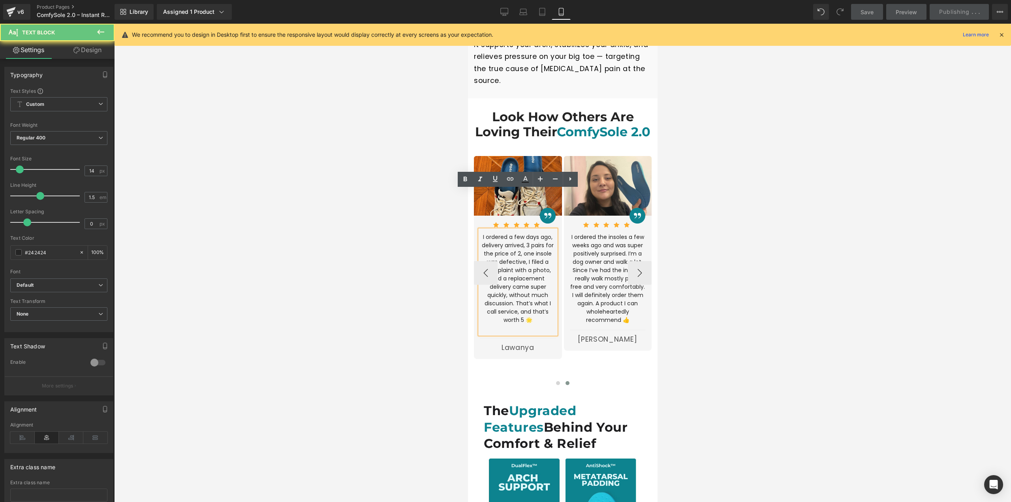
click at [524, 324] on p at bounding box center [518, 328] width 76 height 8
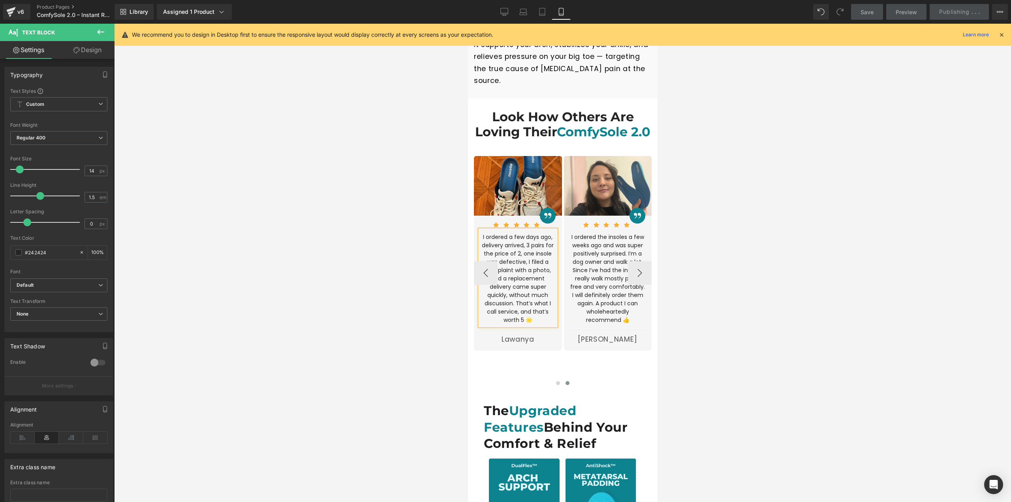
click at [566, 381] on span at bounding box center [567, 383] width 4 height 4
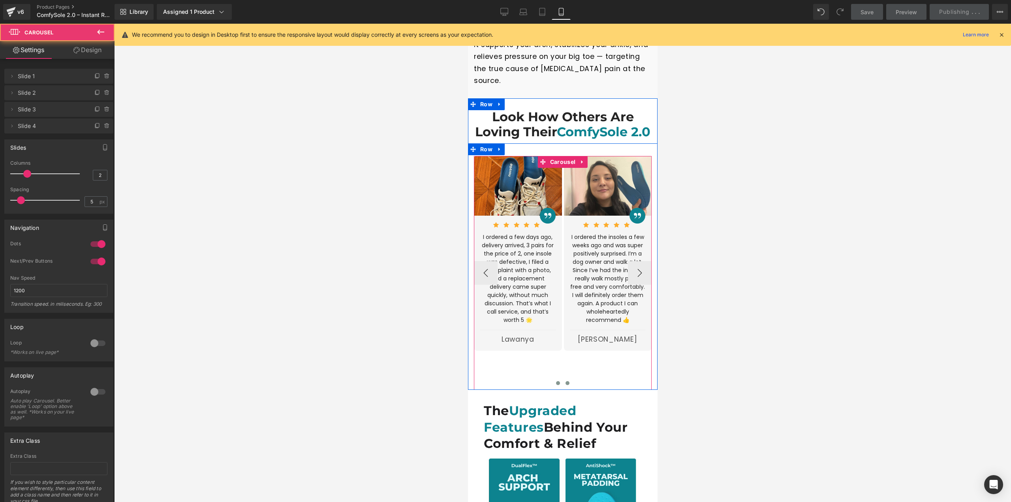
click at [555, 379] on button at bounding box center [557, 383] width 9 height 8
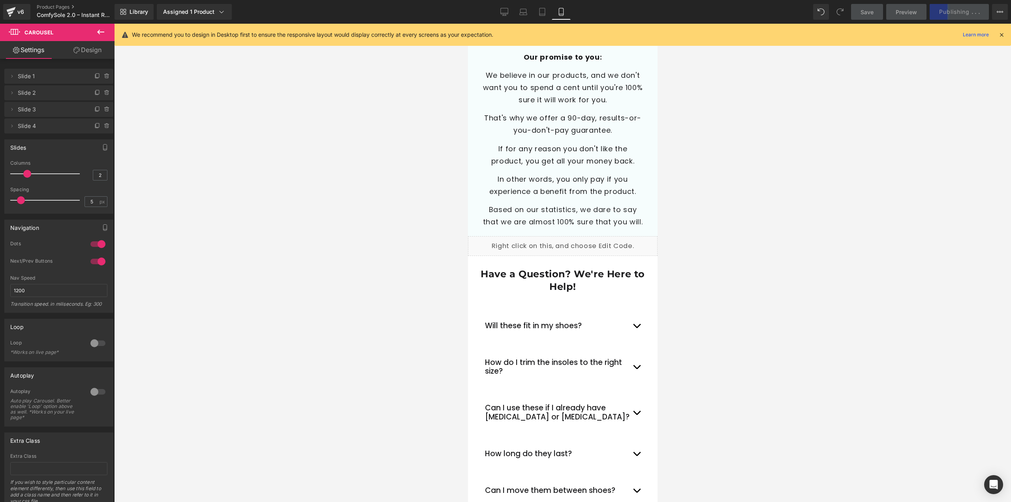
scroll to position [2993, 0]
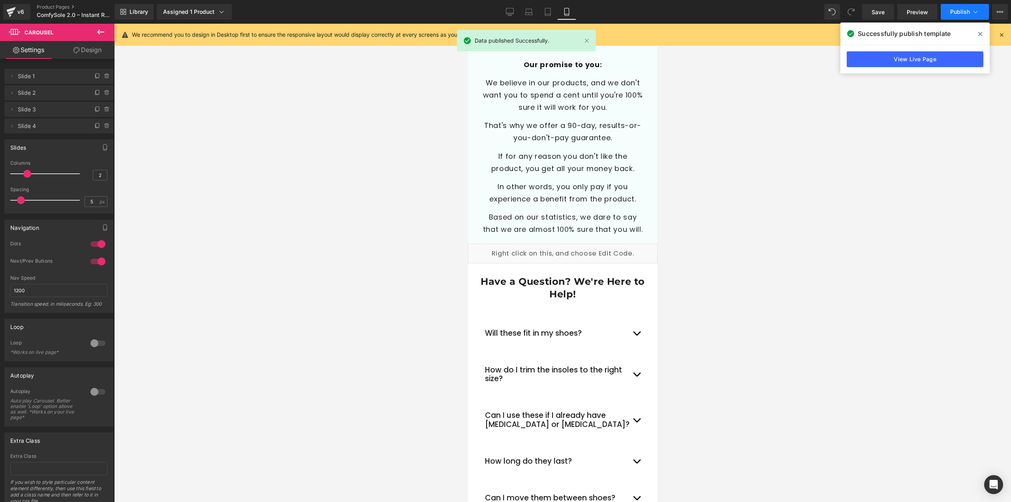
click at [948, 11] on button "Publish" at bounding box center [965, 12] width 48 height 16
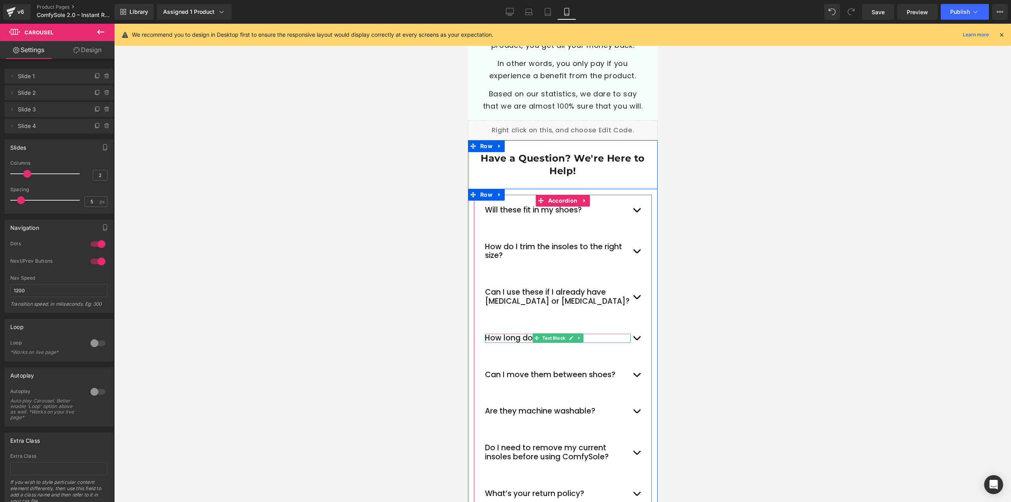
scroll to position [3112, 0]
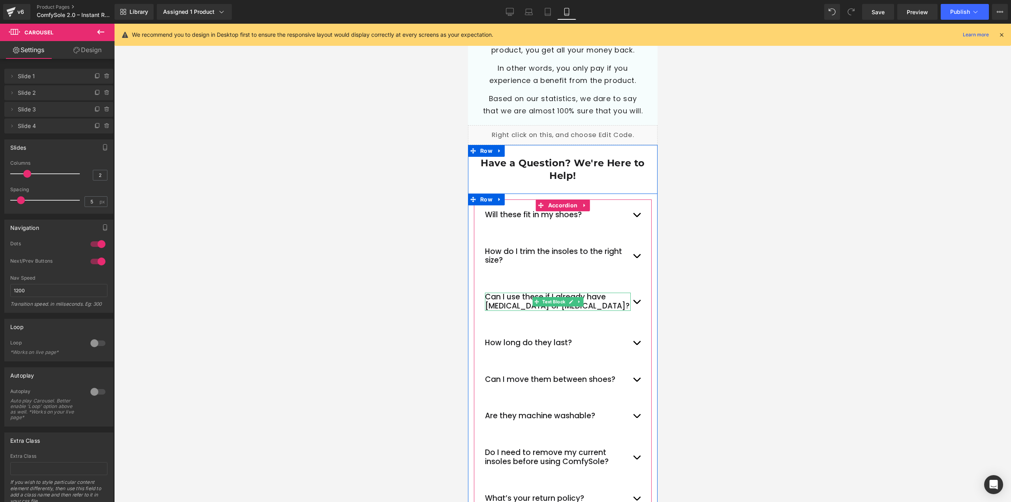
click at [592, 293] on div "Can I use these if I already have [MEDICAL_DATA] or [MEDICAL_DATA]?" at bounding box center [558, 302] width 146 height 18
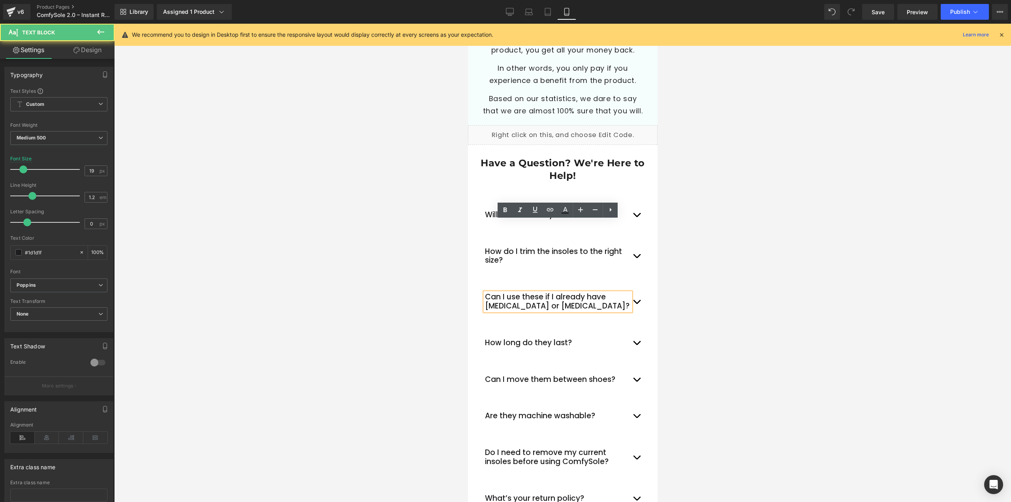
click at [596, 293] on div "Can I use these if I already have [MEDICAL_DATA] or [MEDICAL_DATA]?" at bounding box center [558, 302] width 146 height 18
click at [578, 293] on div "Can I use these if I already have [MEDICAL_DATA] or [MEDICAL_DATA]?" at bounding box center [558, 302] width 146 height 18
drag, startPoint x: 586, startPoint y: 226, endPoint x: 597, endPoint y: 237, distance: 15.9
click at [597, 293] on div "Can I use these if I already have [MEDICAL_DATA] or [MEDICAL_DATA]?" at bounding box center [558, 302] width 146 height 18
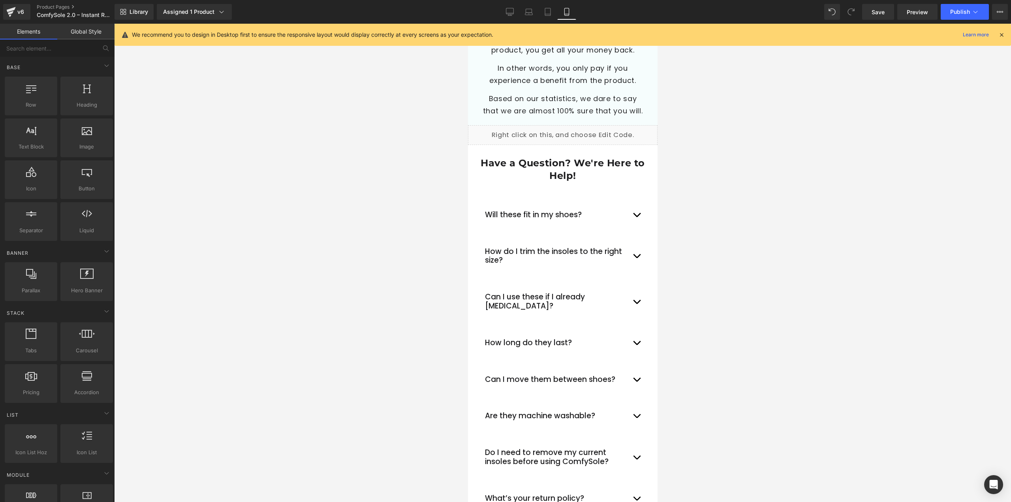
click at [817, 247] on div at bounding box center [562, 263] width 897 height 478
click at [952, 5] on button "Publish" at bounding box center [965, 12] width 48 height 16
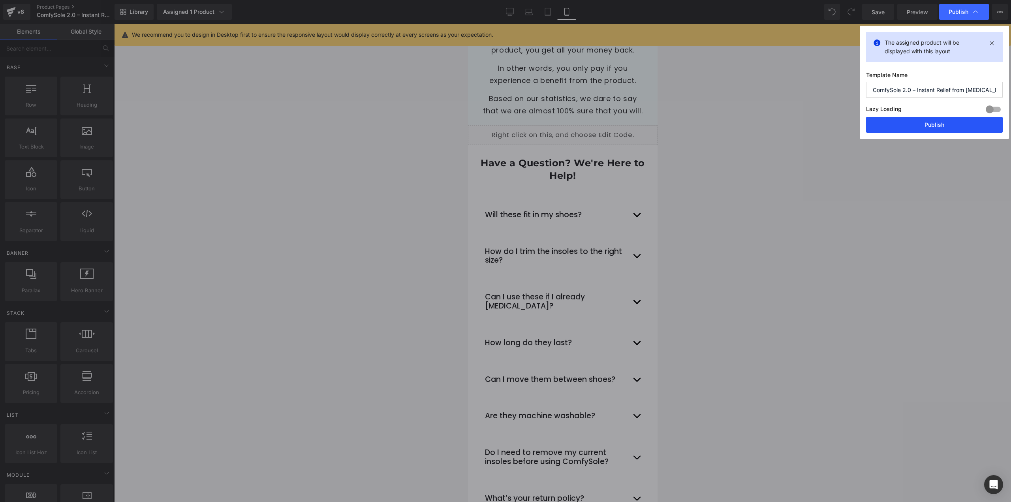
click at [930, 124] on button "Publish" at bounding box center [934, 125] width 137 height 16
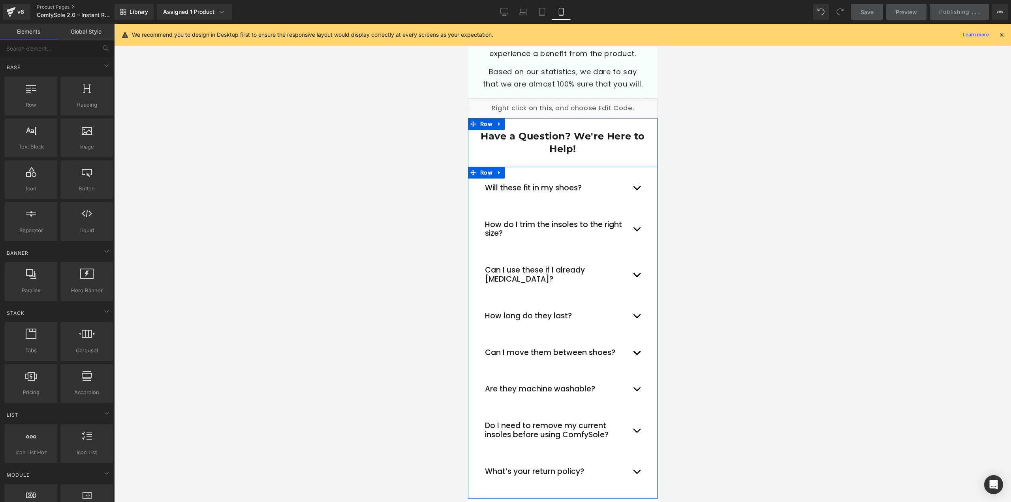
scroll to position [3349, 0]
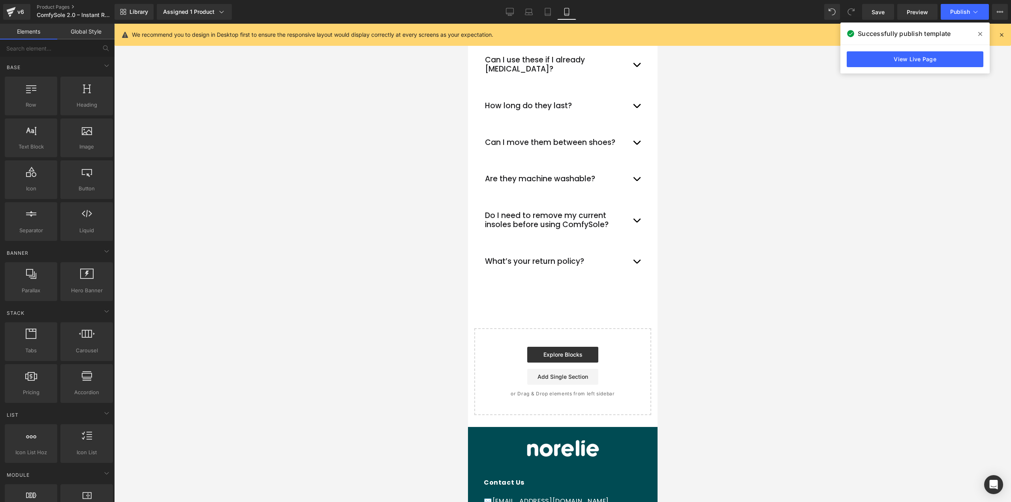
click at [818, 197] on div at bounding box center [562, 263] width 897 height 478
